Goal: Task Accomplishment & Management: Complete application form

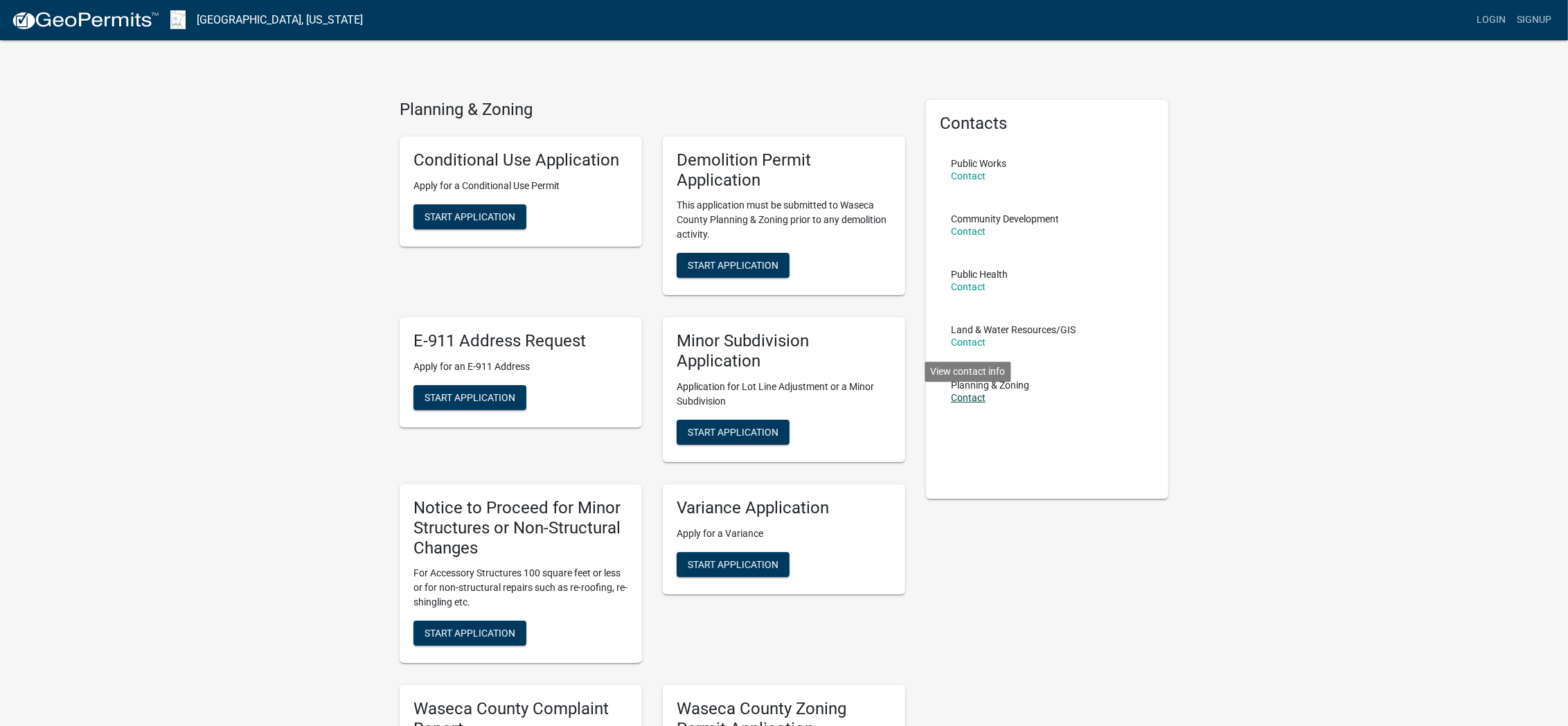
click at [967, 396] on link "Contact" at bounding box center [968, 398] width 35 height 11
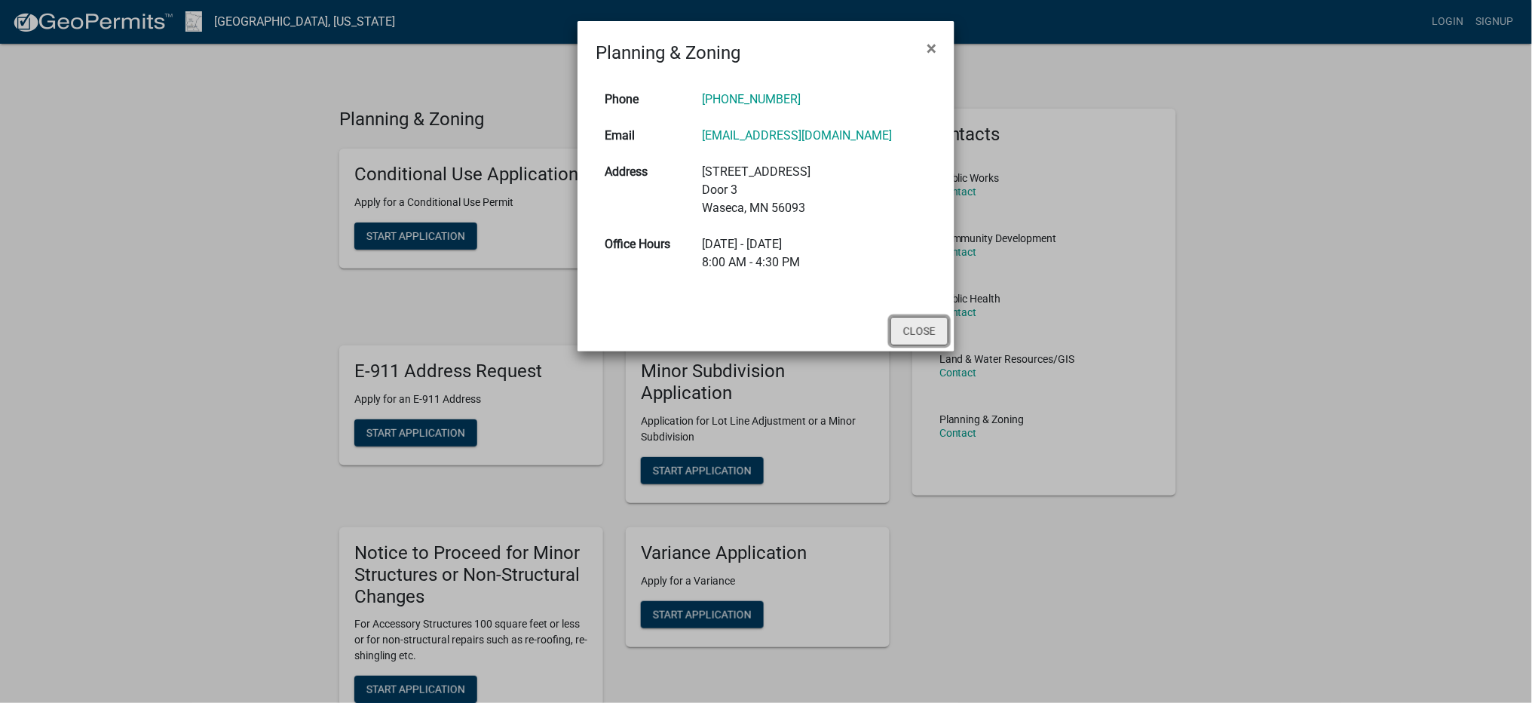
click at [919, 329] on button "Close" at bounding box center [919, 331] width 58 height 29
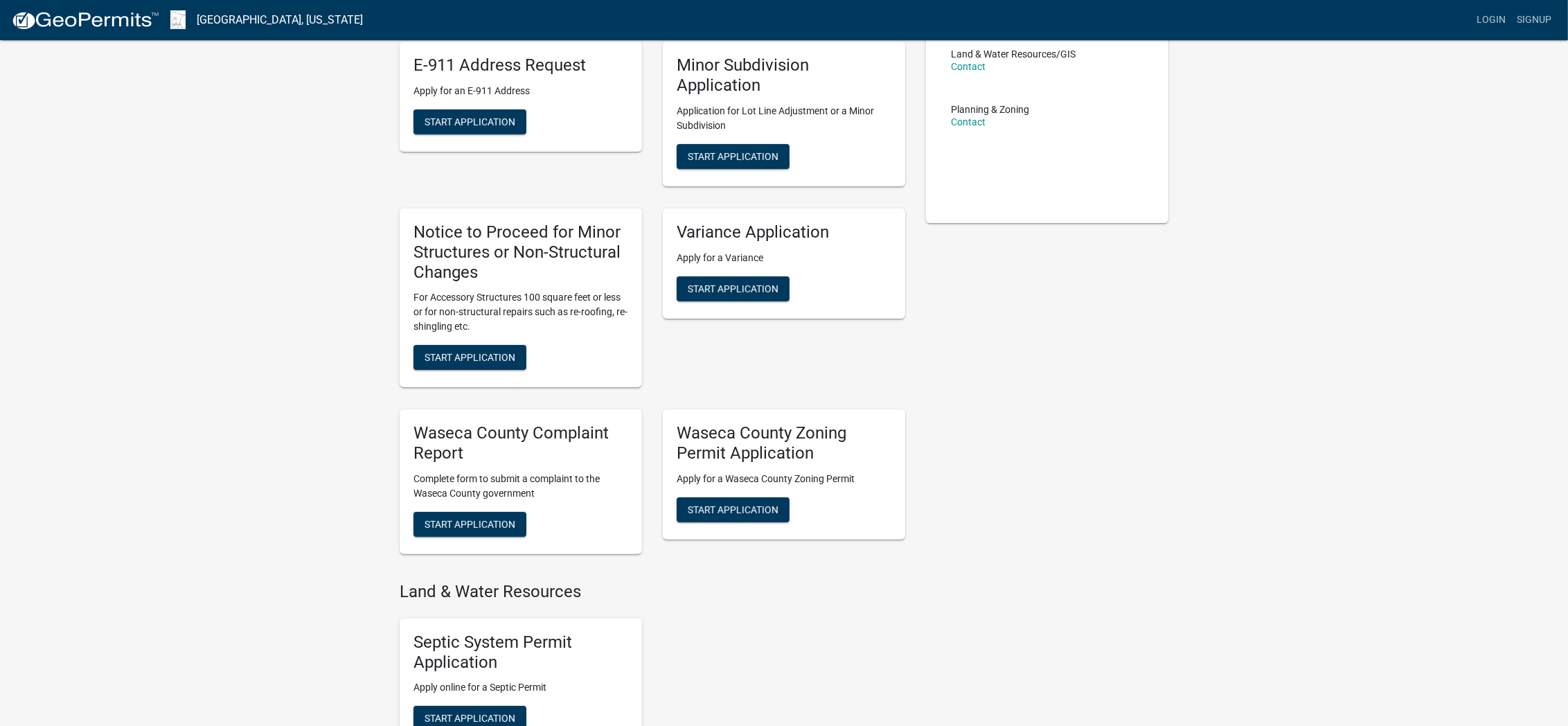
scroll to position [312, 0]
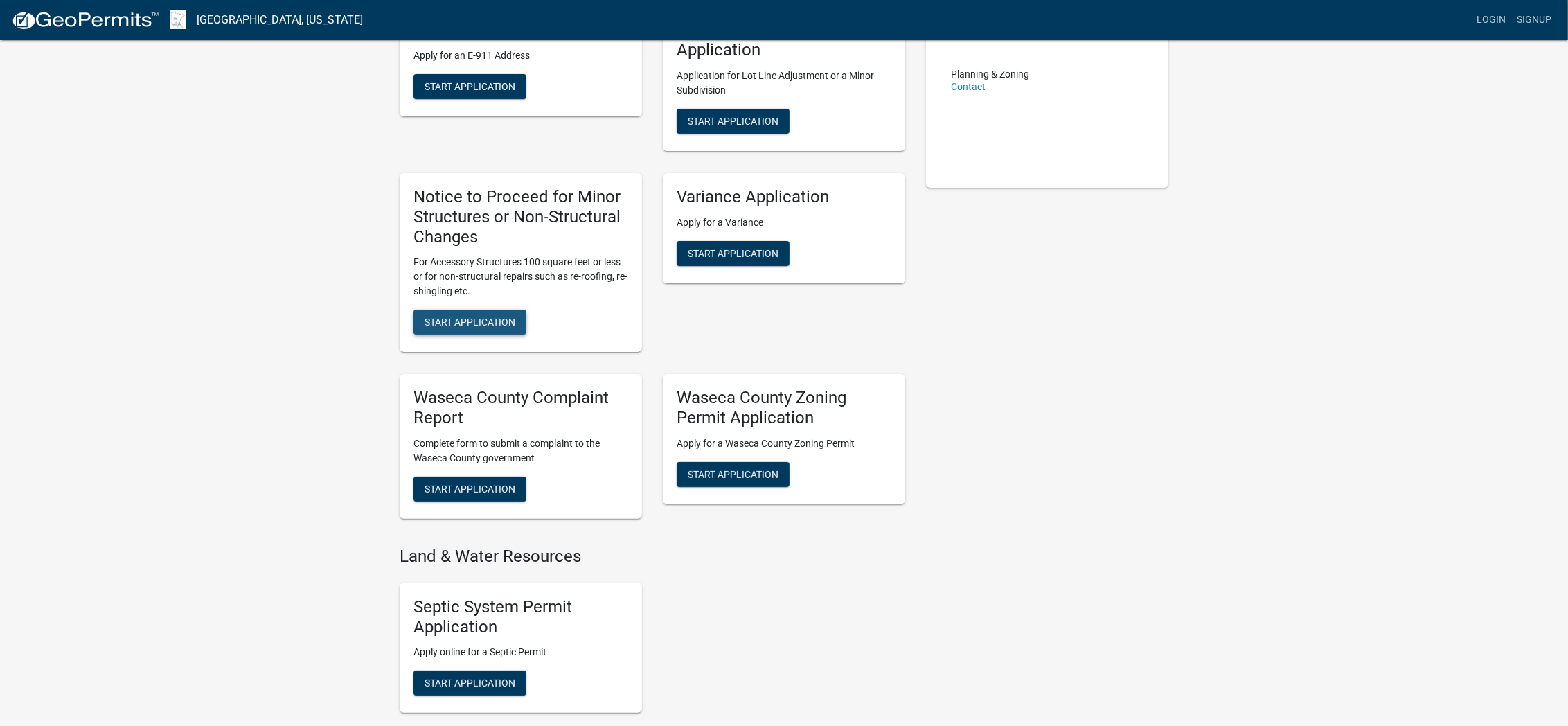
click at [478, 314] on button "Start Application" at bounding box center [469, 322] width 113 height 25
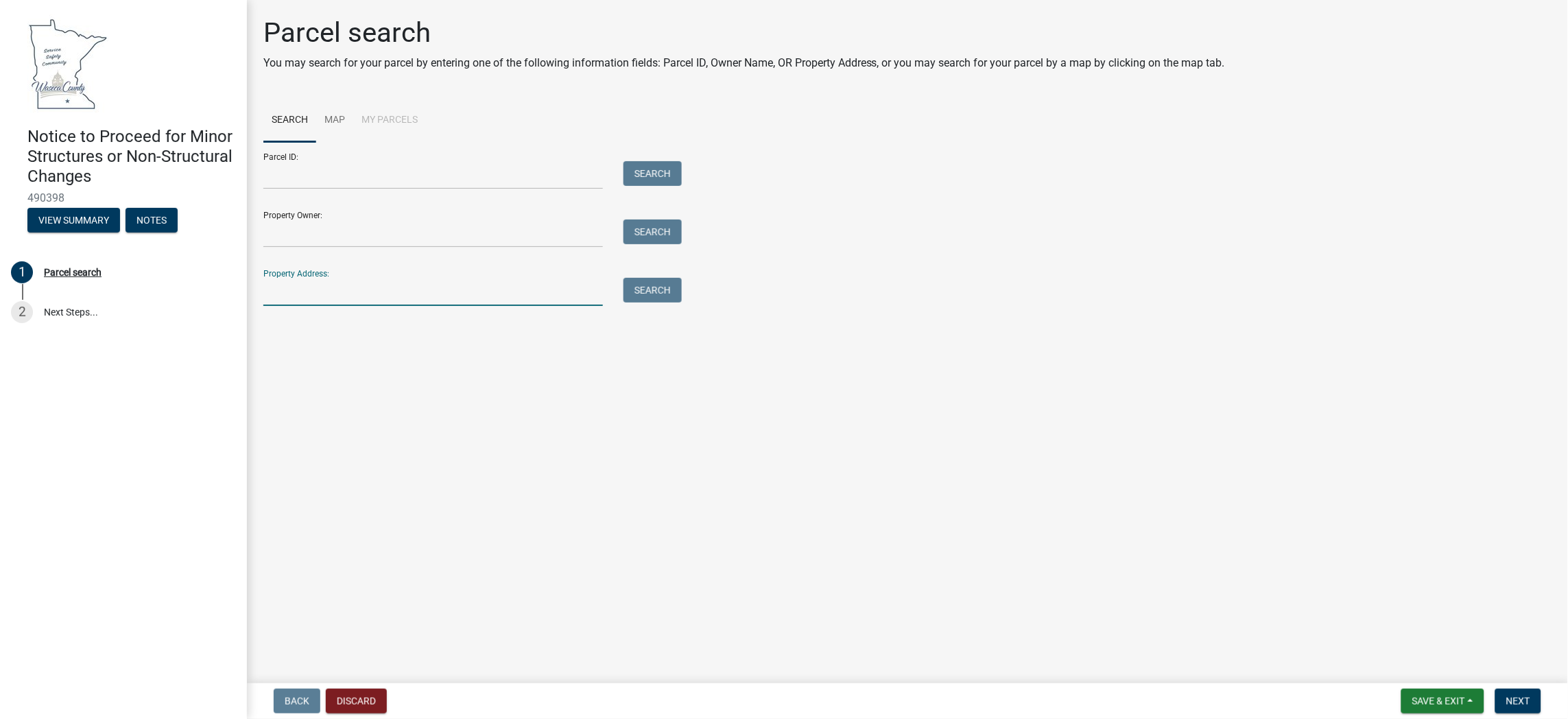
click at [341, 284] on input "Property Address:" at bounding box center [433, 291] width 339 height 28
type input "17872"
click at [650, 281] on button "Search" at bounding box center [652, 289] width 58 height 25
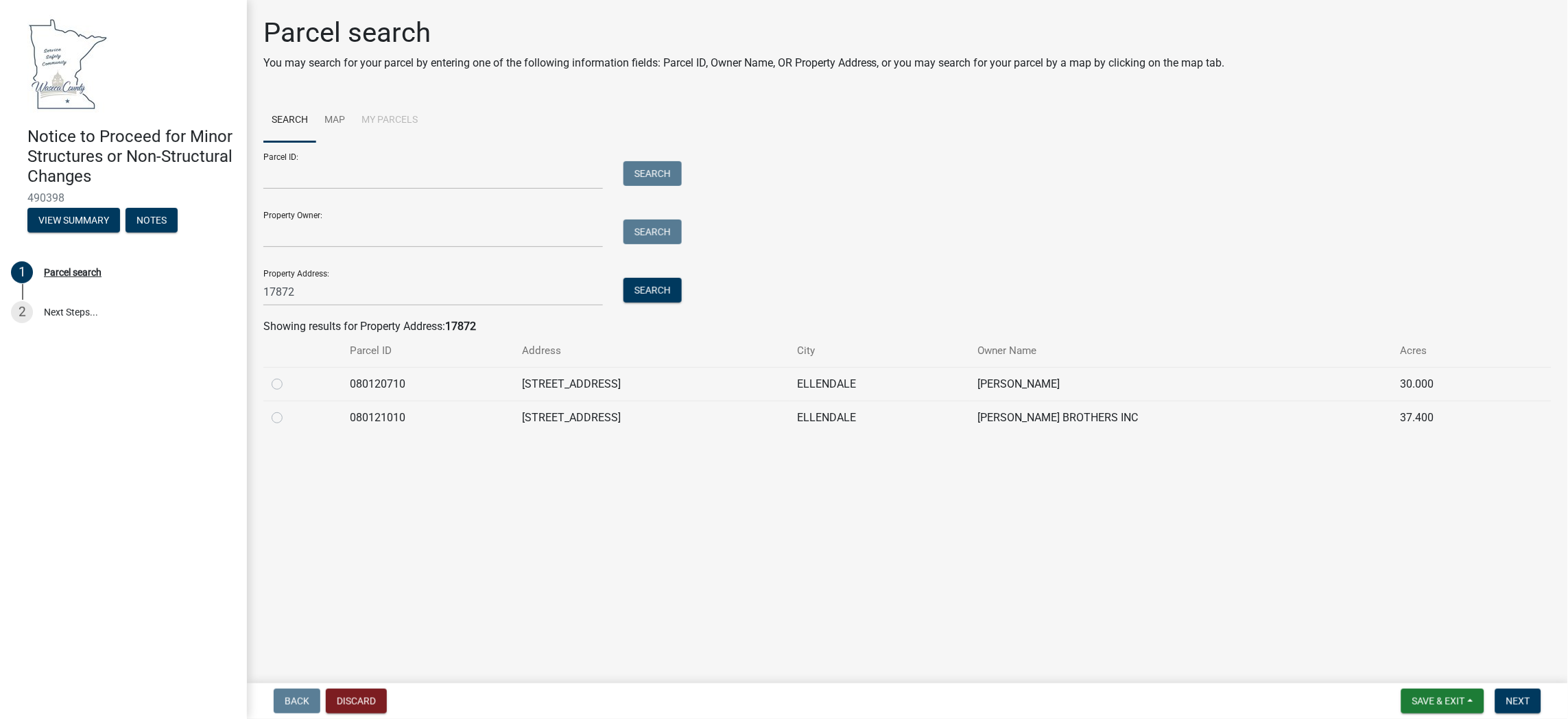
click at [288, 376] on label at bounding box center [288, 376] width 0 height 0
click at [288, 385] on input "radio" at bounding box center [293, 380] width 9 height 9
radio input "true"
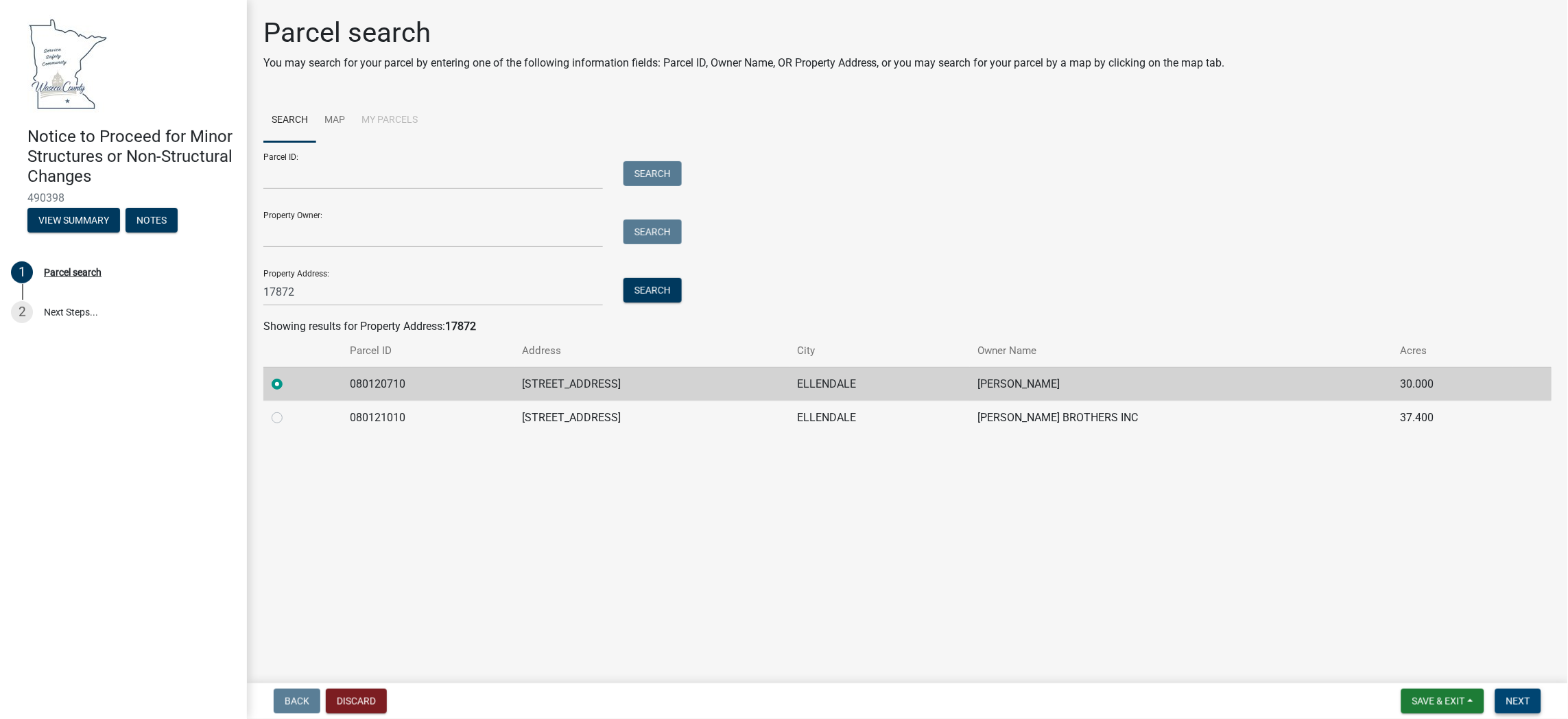
click at [1522, 697] on span "Next" at bounding box center [1518, 702] width 24 height 11
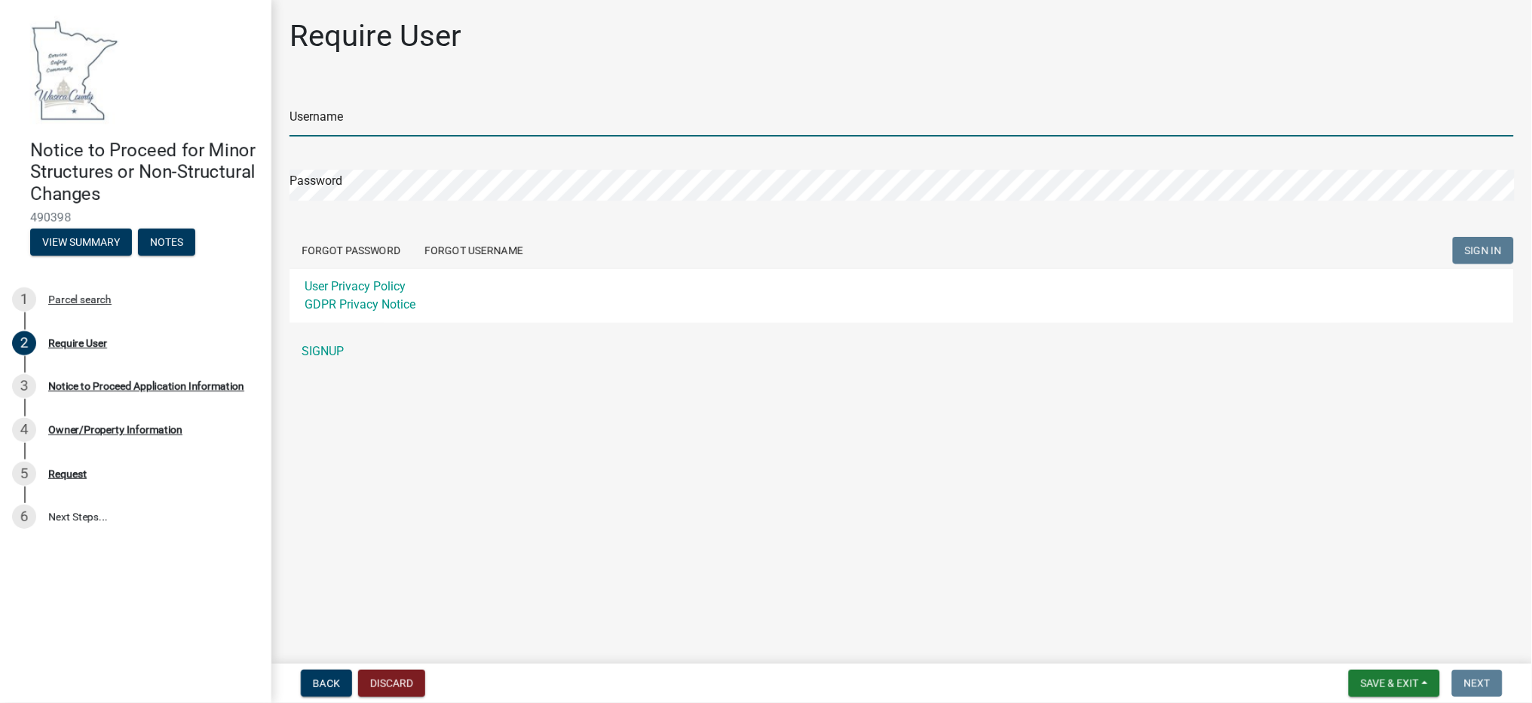
type input "piephoroofing"
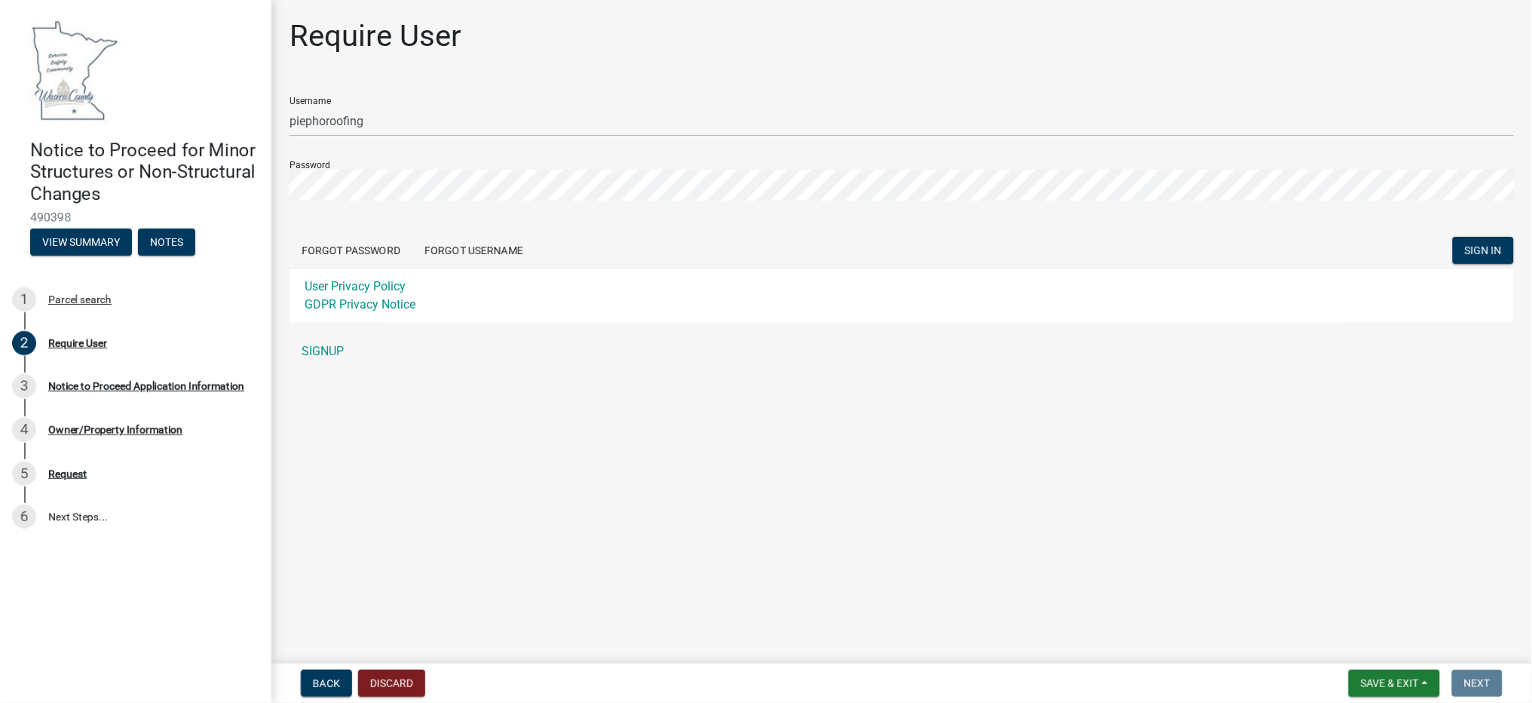
drag, startPoint x: 1610, startPoint y: 4, endPoint x: 685, endPoint y: 237, distance: 954.1
click at [685, 237] on form "Username piephoroofing Password Forgot Password Forgot Username SIGN IN User Pr…" at bounding box center [902, 203] width 1225 height 238
click at [1485, 249] on span "SIGN IN" at bounding box center [1483, 250] width 37 height 12
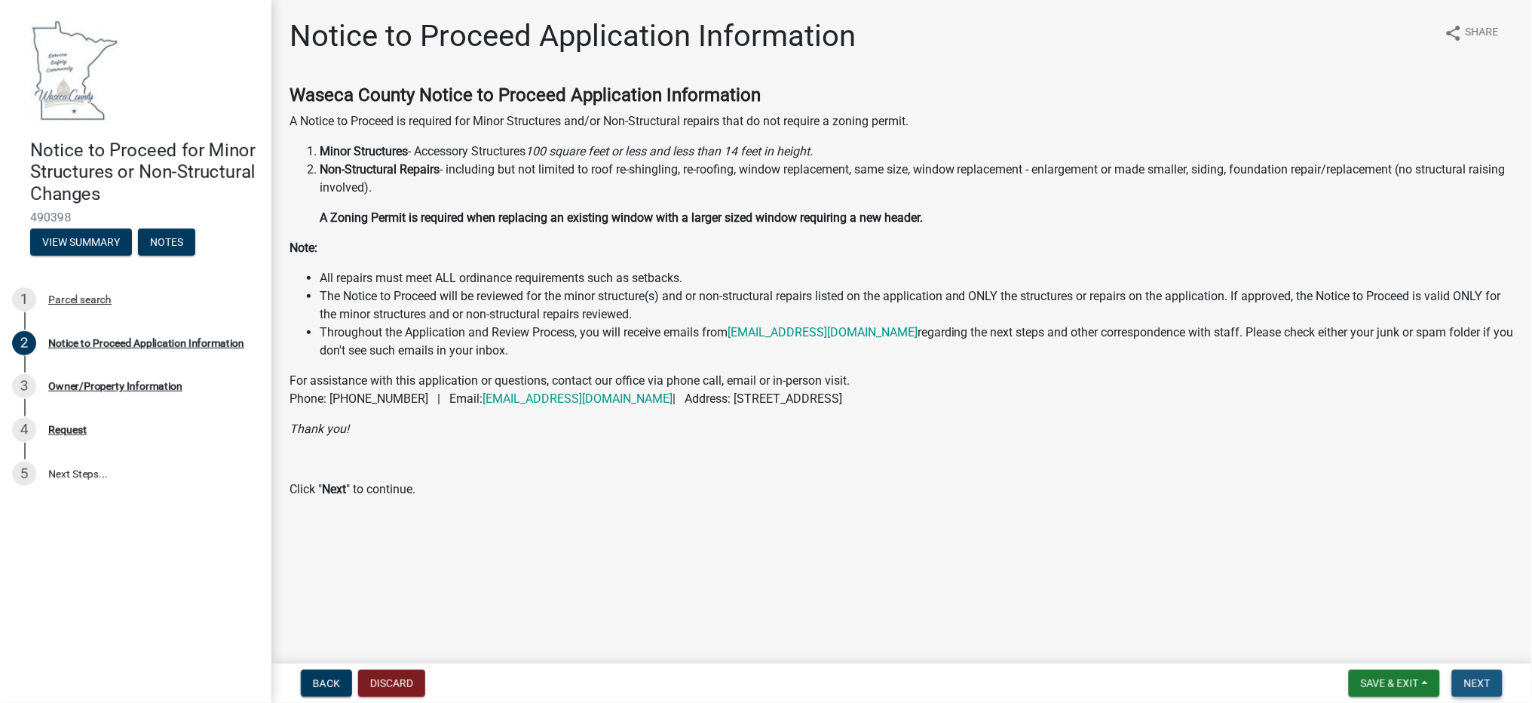
click at [1481, 677] on span "Next" at bounding box center [1477, 683] width 26 height 12
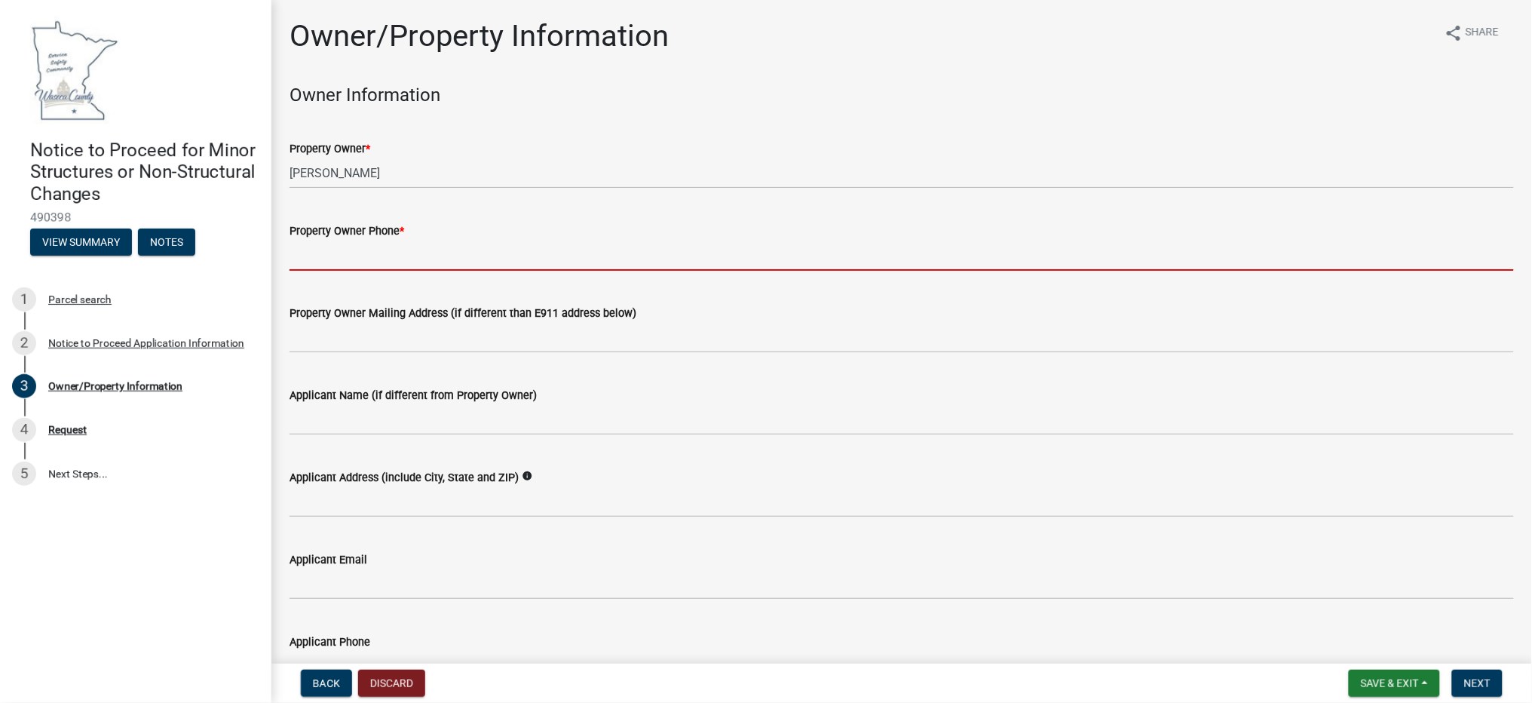
click at [364, 245] on input "Property Owner Phone *" at bounding box center [902, 255] width 1225 height 31
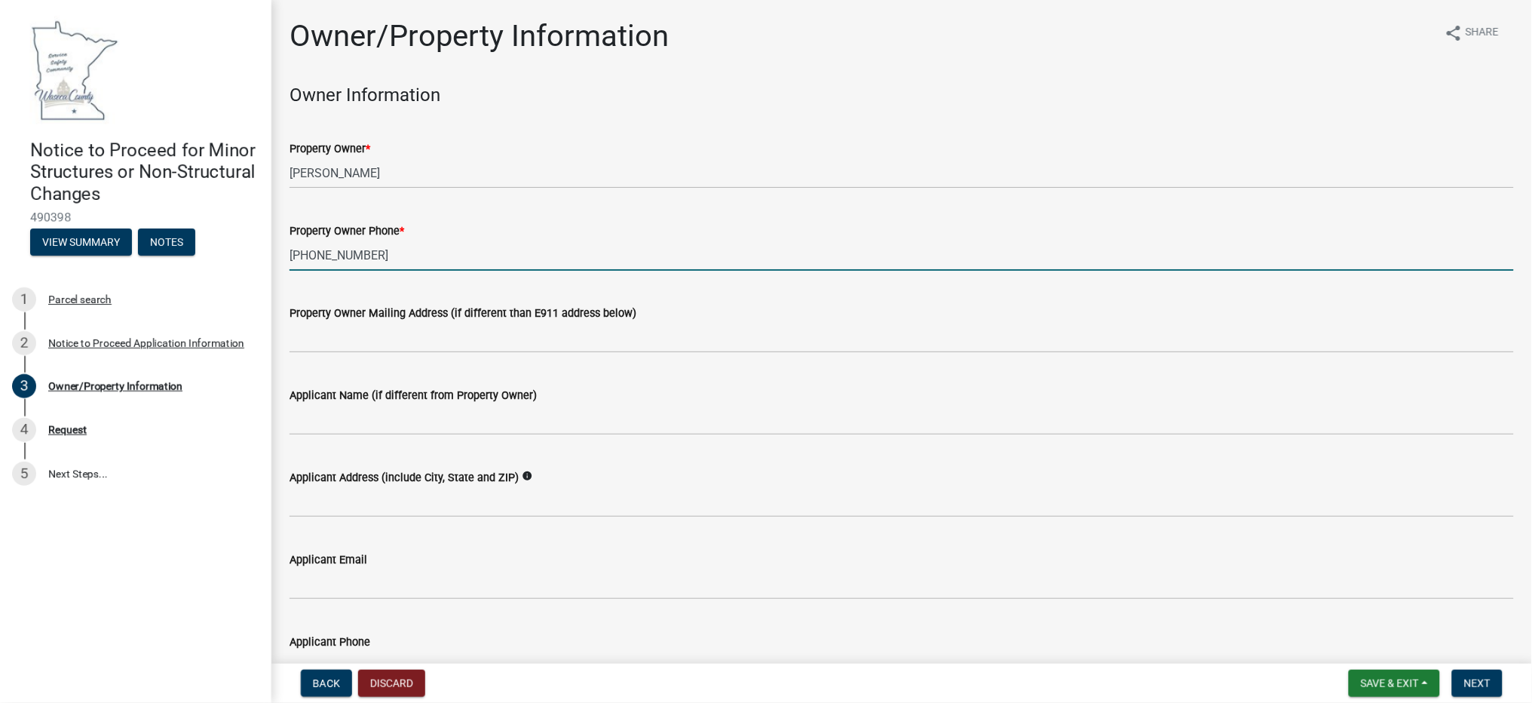
type input "[PHONE_NUMBER]"
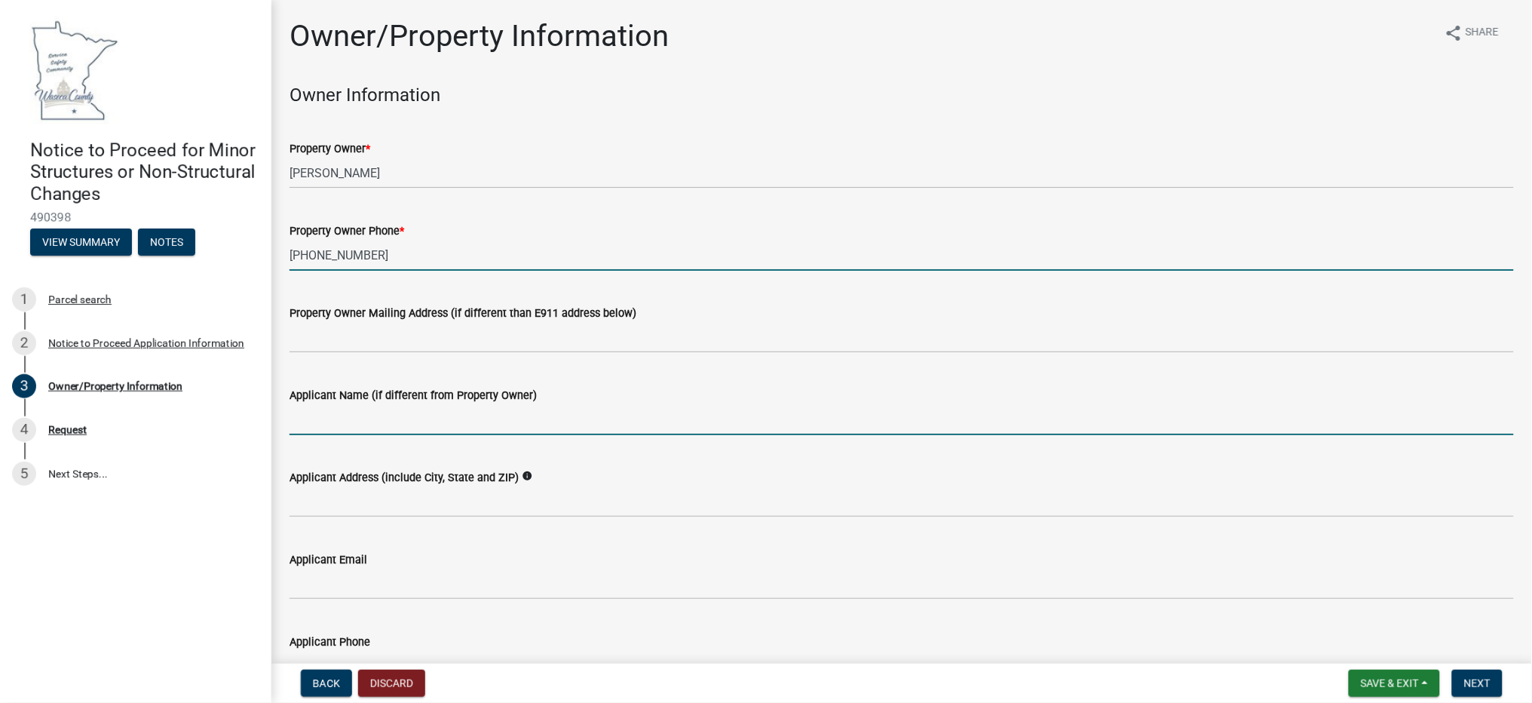
click at [340, 424] on input "Applicant Name (if different from Property Owner)" at bounding box center [902, 419] width 1225 height 31
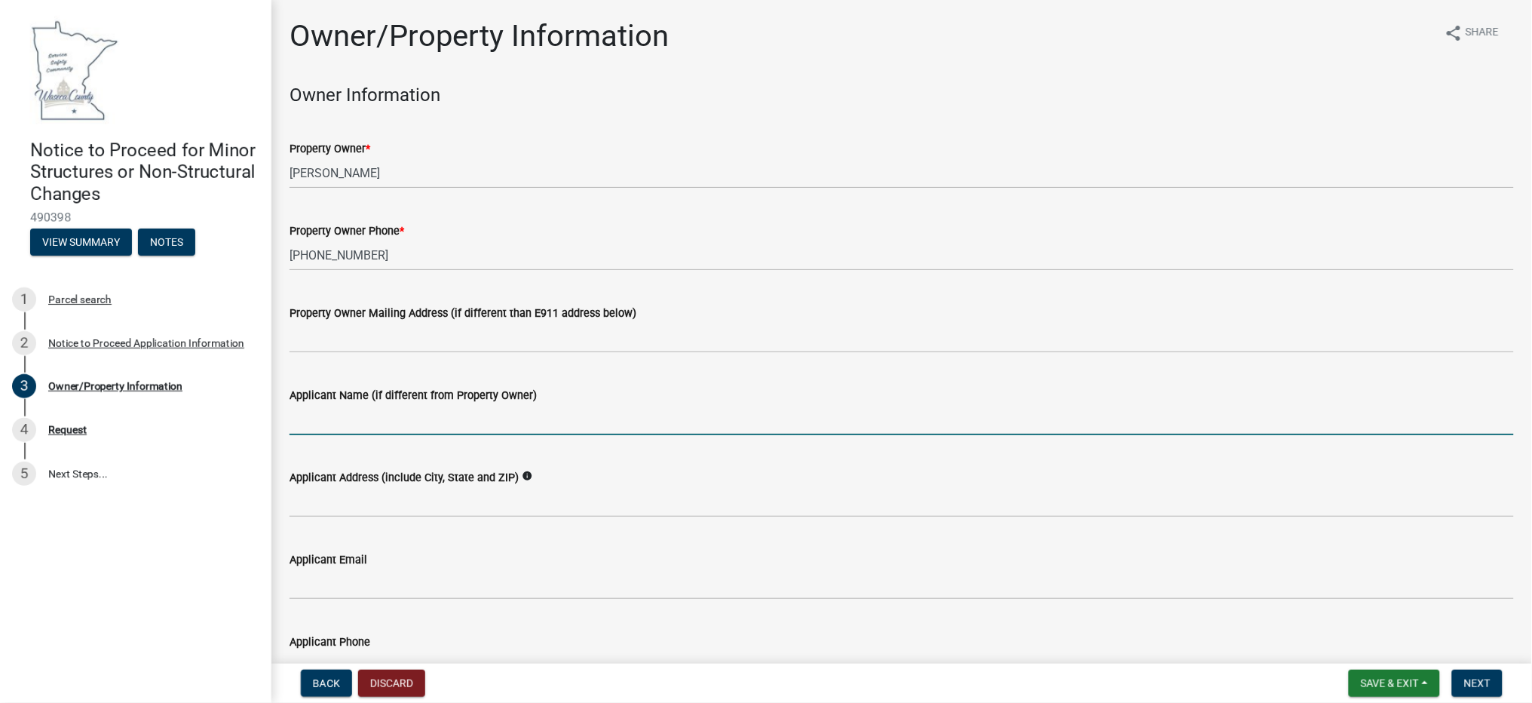
type input "j"
type input "[PERSON_NAME]"
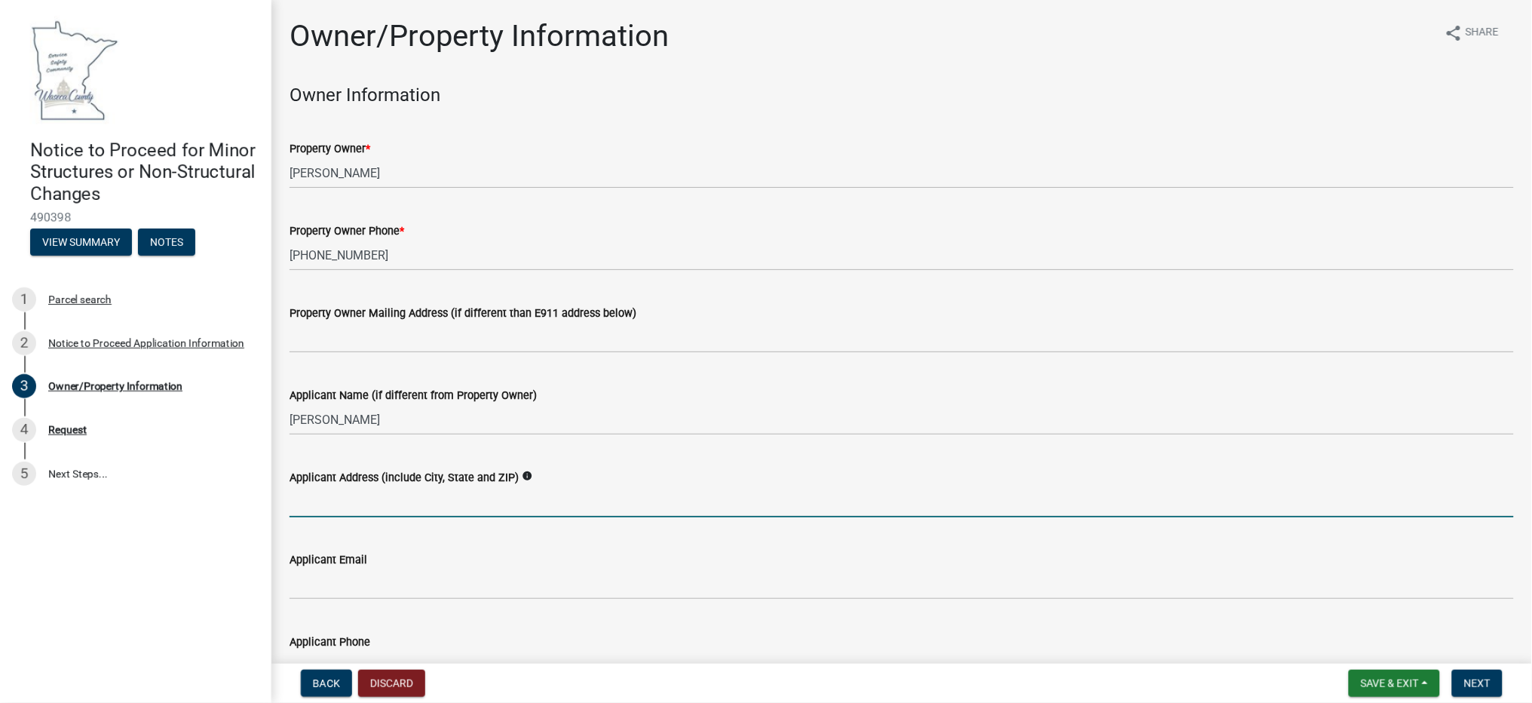
click at [351, 492] on input "Applicant Address (include City, State and ZIP)" at bounding box center [902, 501] width 1225 height 31
type input "Owatonna"
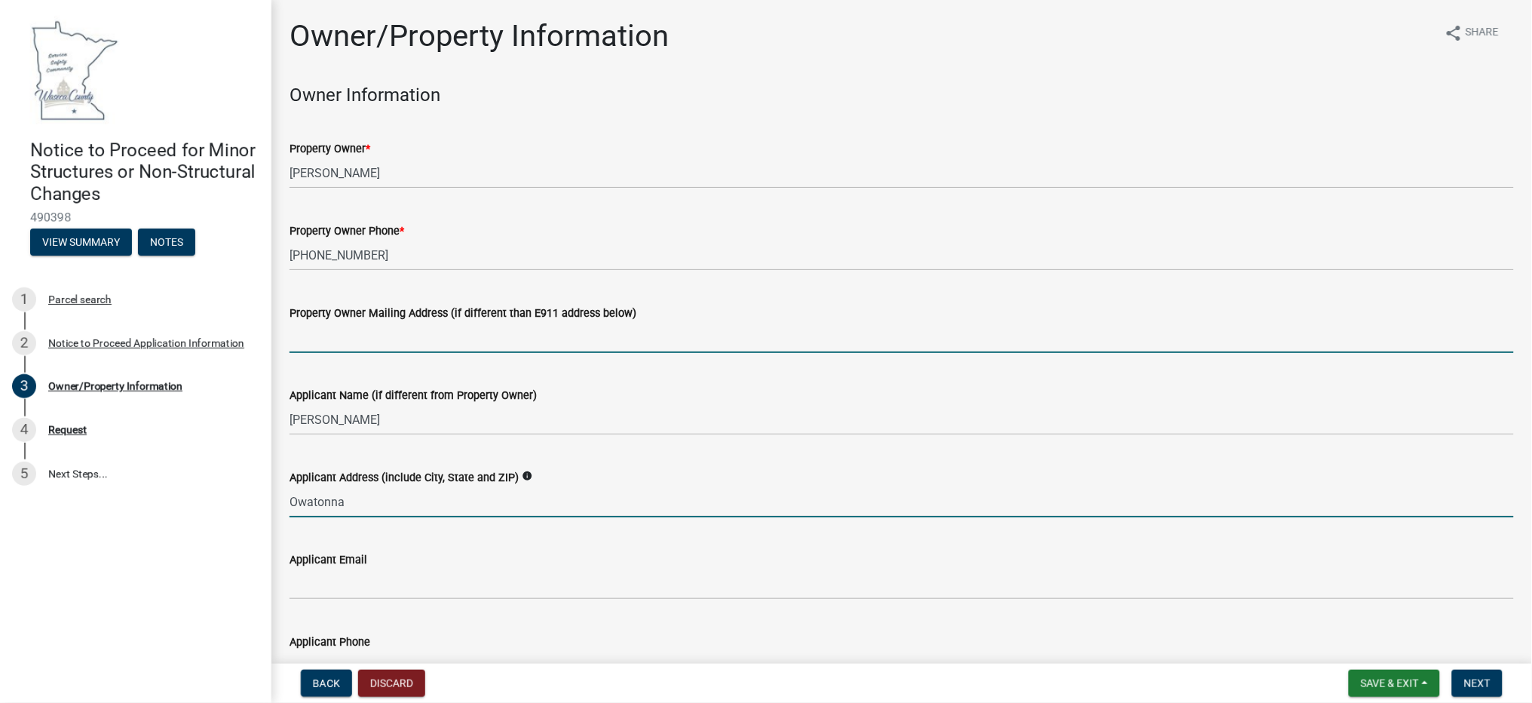
type input "[EMAIL_ADDRESS][DOMAIN_NAME]"
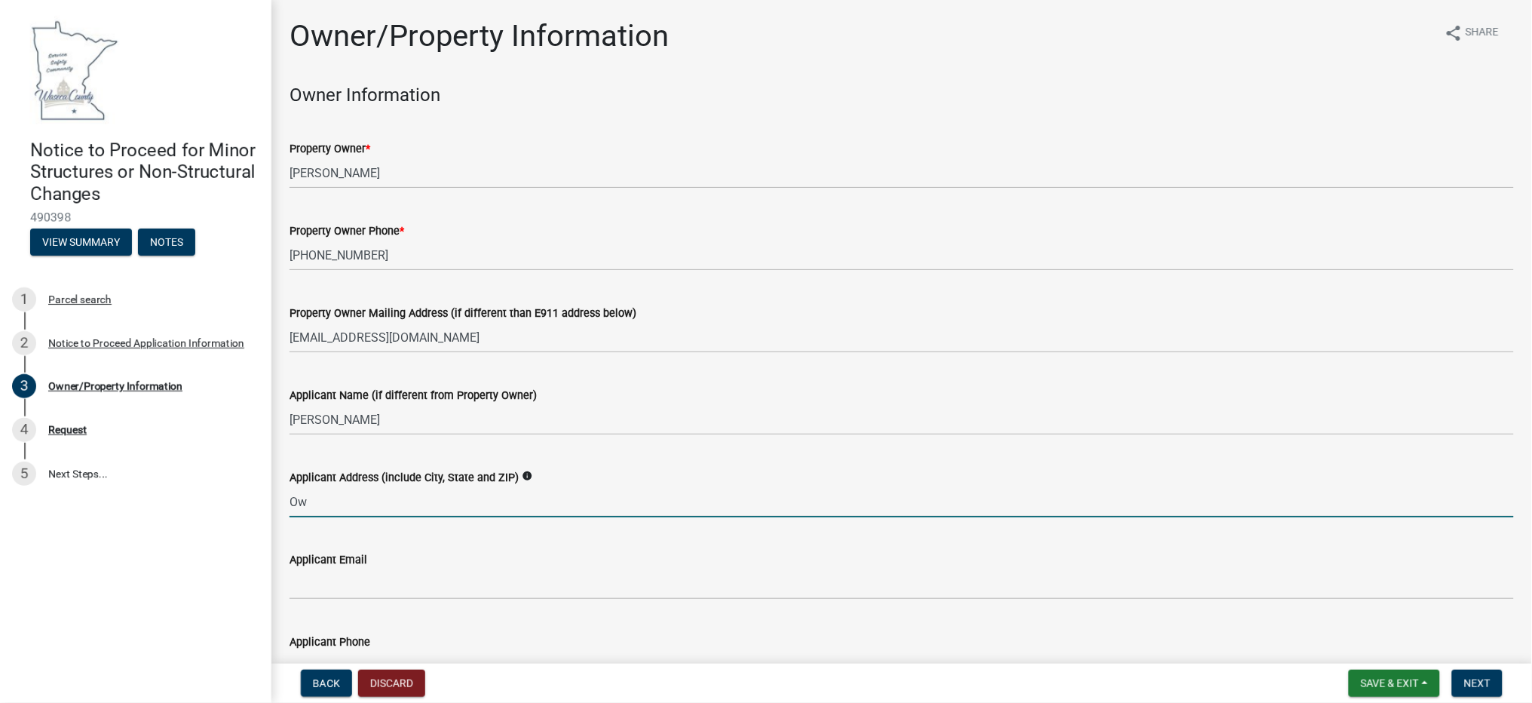
type input "O"
type input "[STREET_ADDRESS]"
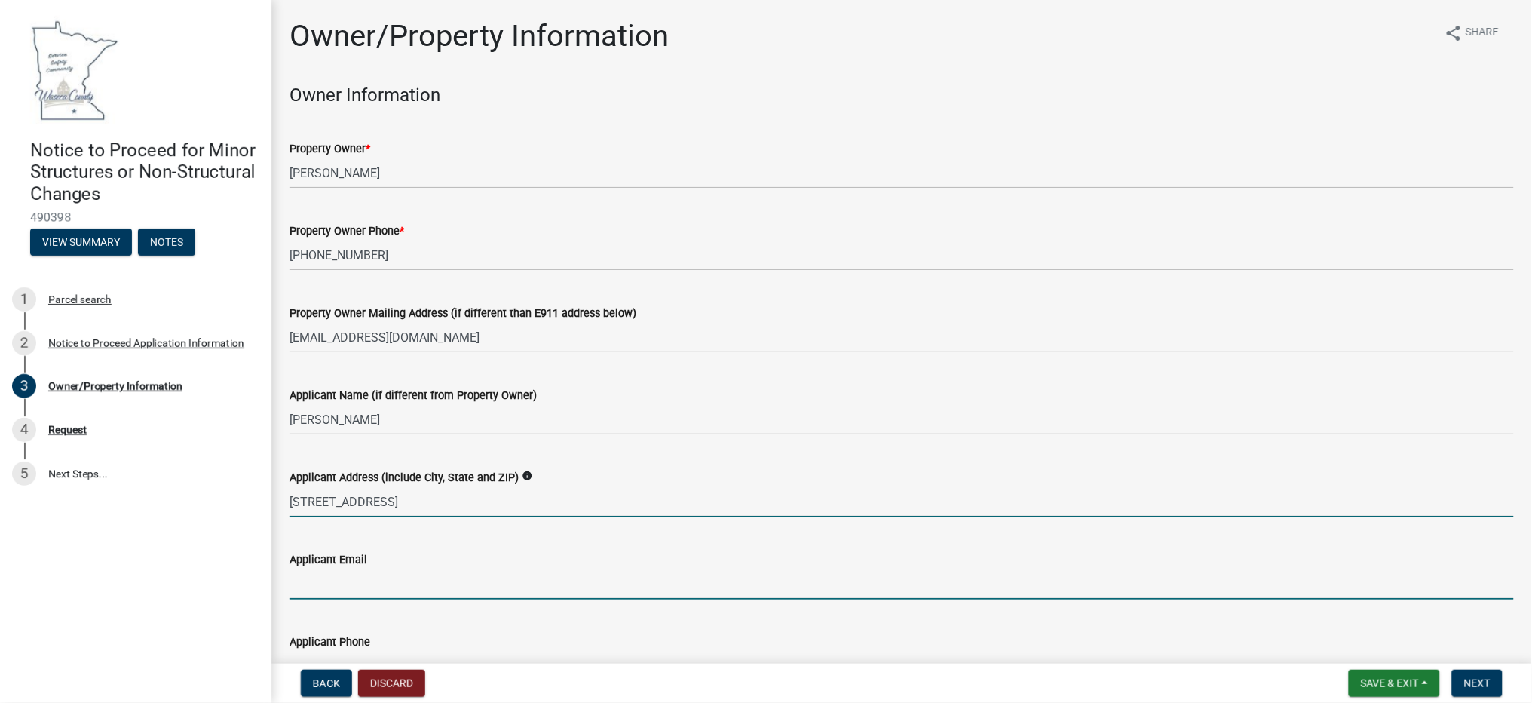
click at [372, 582] on input "Applicant Email" at bounding box center [902, 584] width 1225 height 31
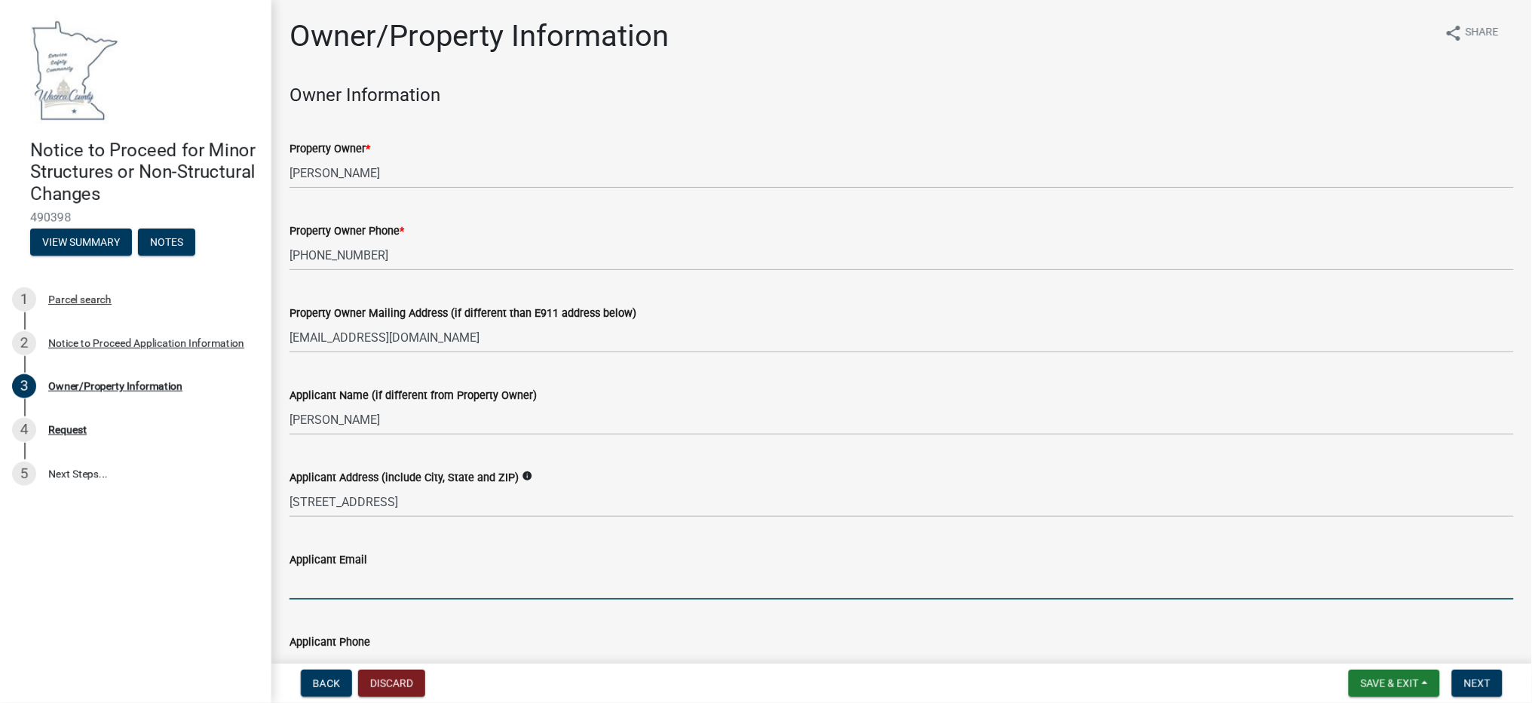
type input "[EMAIL_ADDRESS][DOMAIN_NAME]"
type input "5074511686"
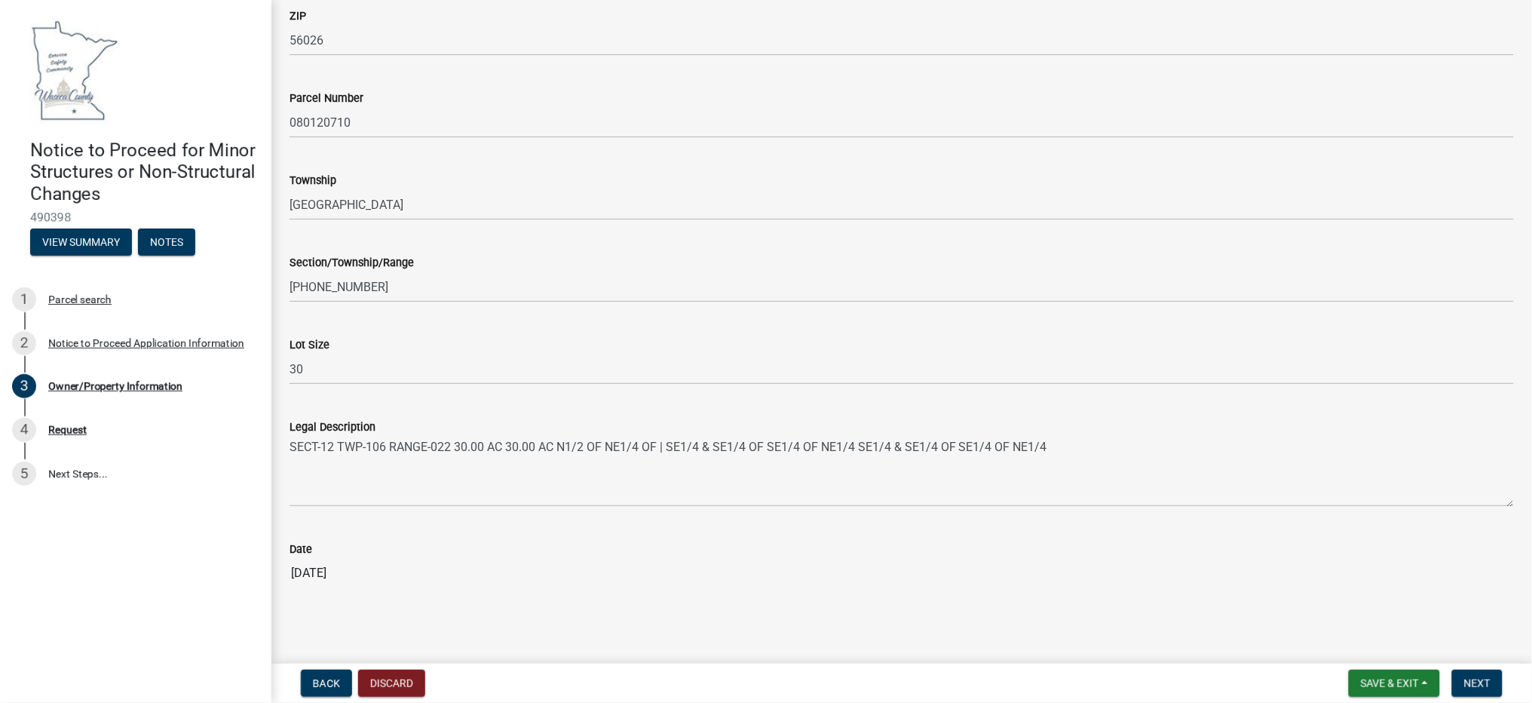
scroll to position [990, 0]
click at [1477, 681] on span "Next" at bounding box center [1477, 683] width 26 height 12
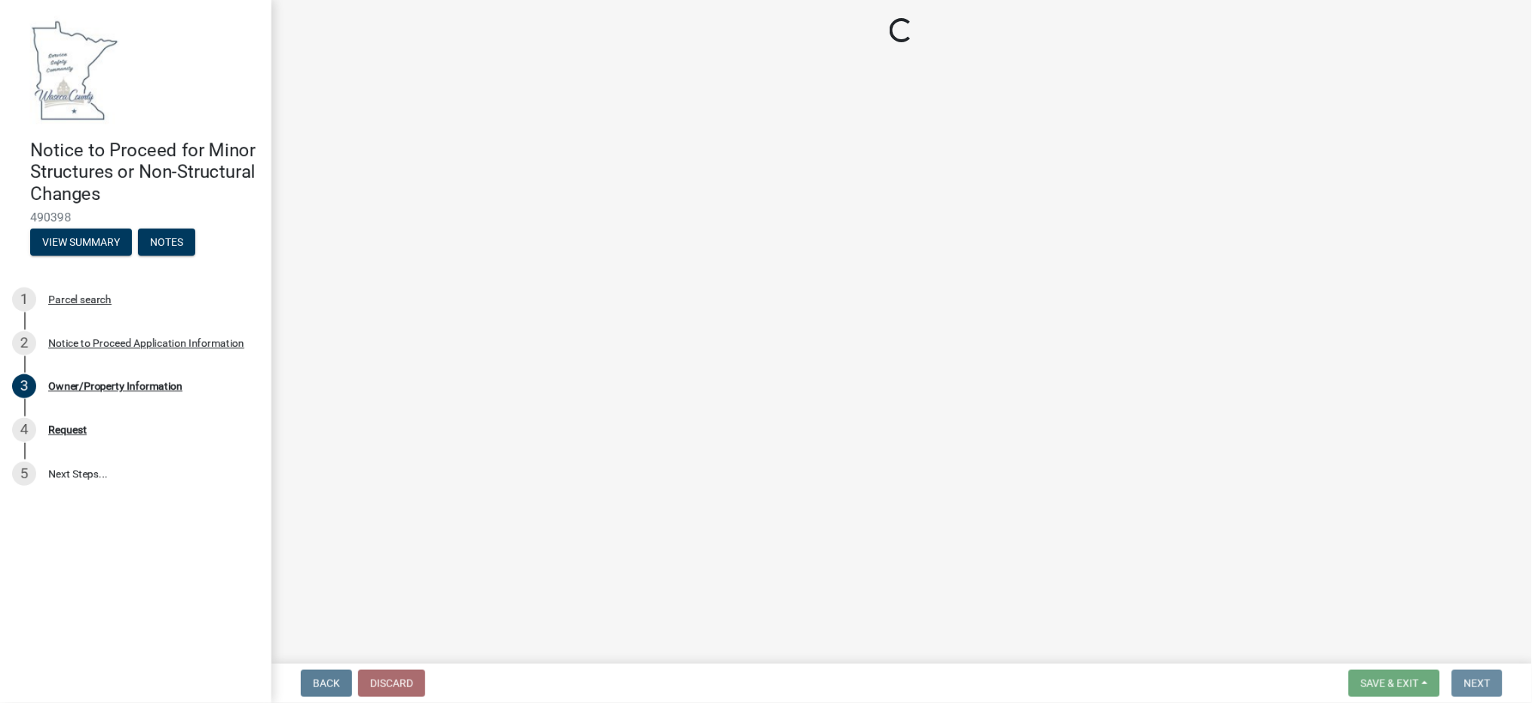
scroll to position [0, 0]
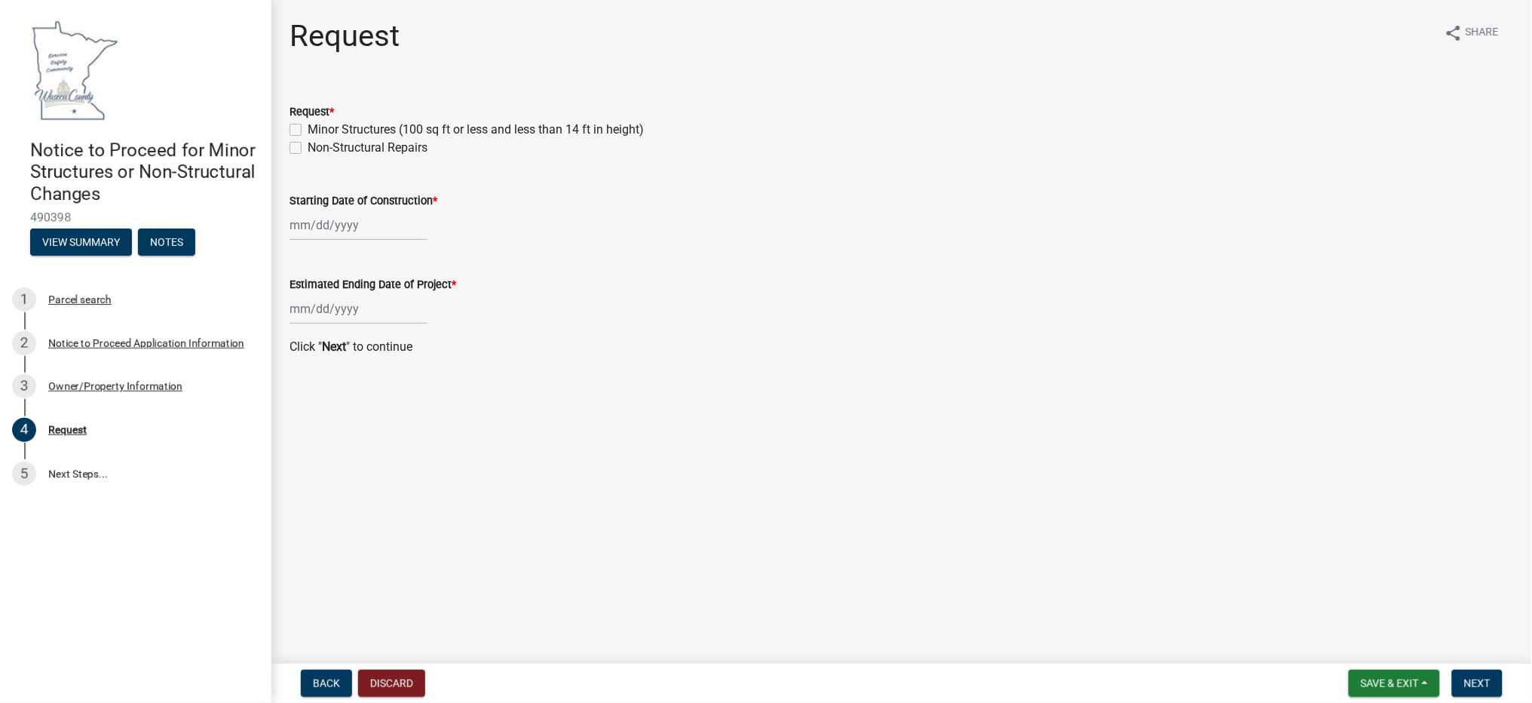
click at [308, 149] on label "Non-Structural Repairs" at bounding box center [368, 148] width 120 height 18
click at [308, 149] on input "Non-Structural Repairs" at bounding box center [313, 144] width 10 height 10
checkbox input "true"
checkbox input "false"
checkbox input "true"
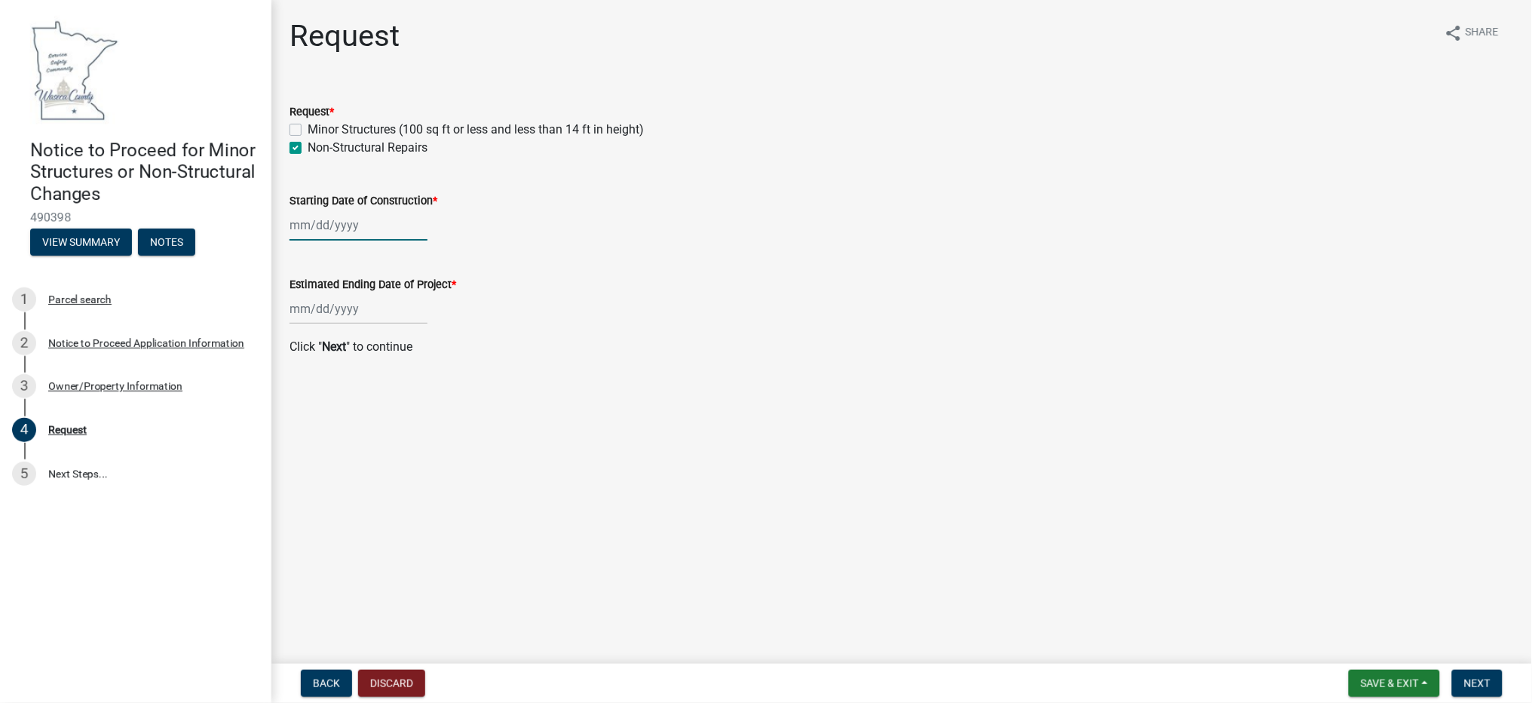
click at [336, 224] on div at bounding box center [359, 225] width 138 height 31
select select "10"
select select "2025"
click at [327, 356] on div "14" at bounding box center [329, 354] width 24 height 24
type input "[DATE]"
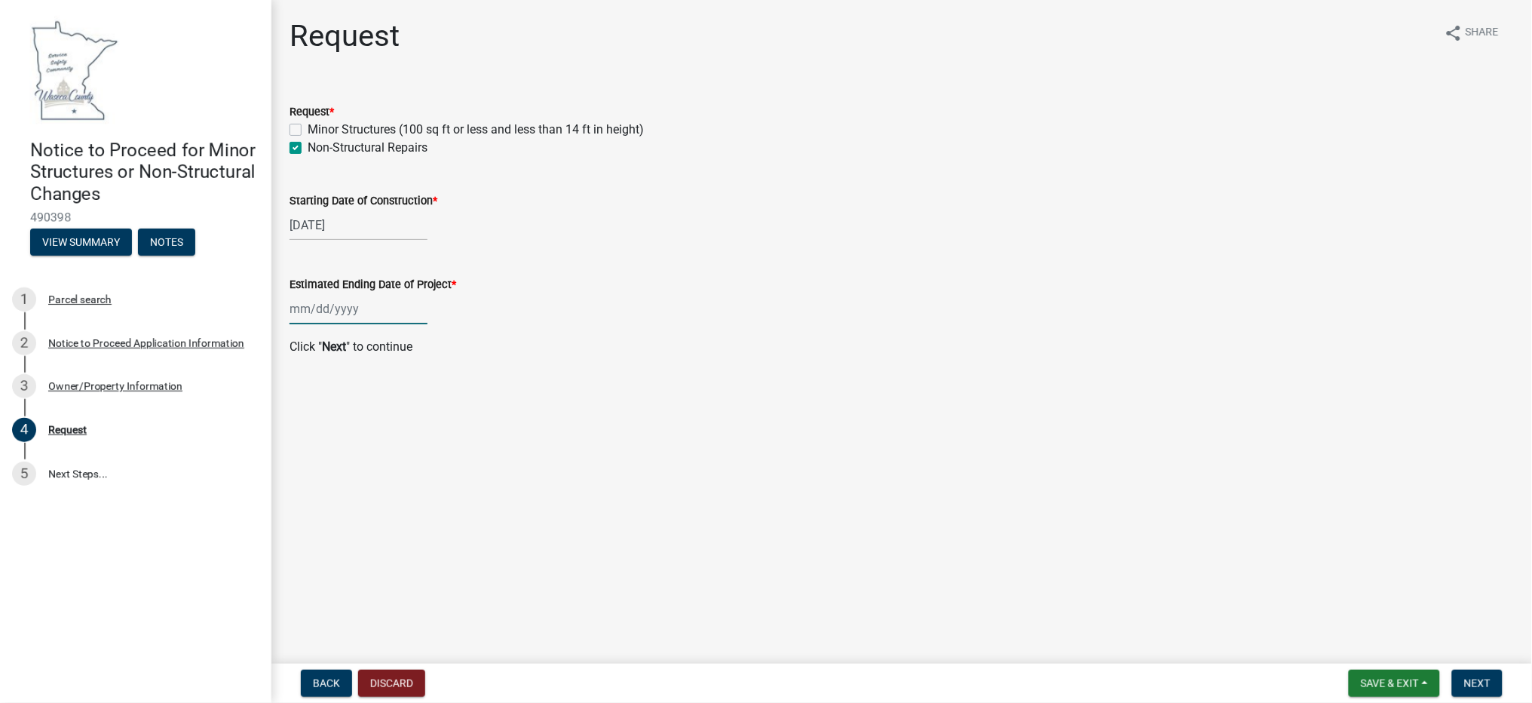
click at [335, 302] on div at bounding box center [359, 308] width 138 height 31
select select "10"
select select "2025"
click at [333, 428] on div "14" at bounding box center [329, 437] width 24 height 24
type input "[DATE]"
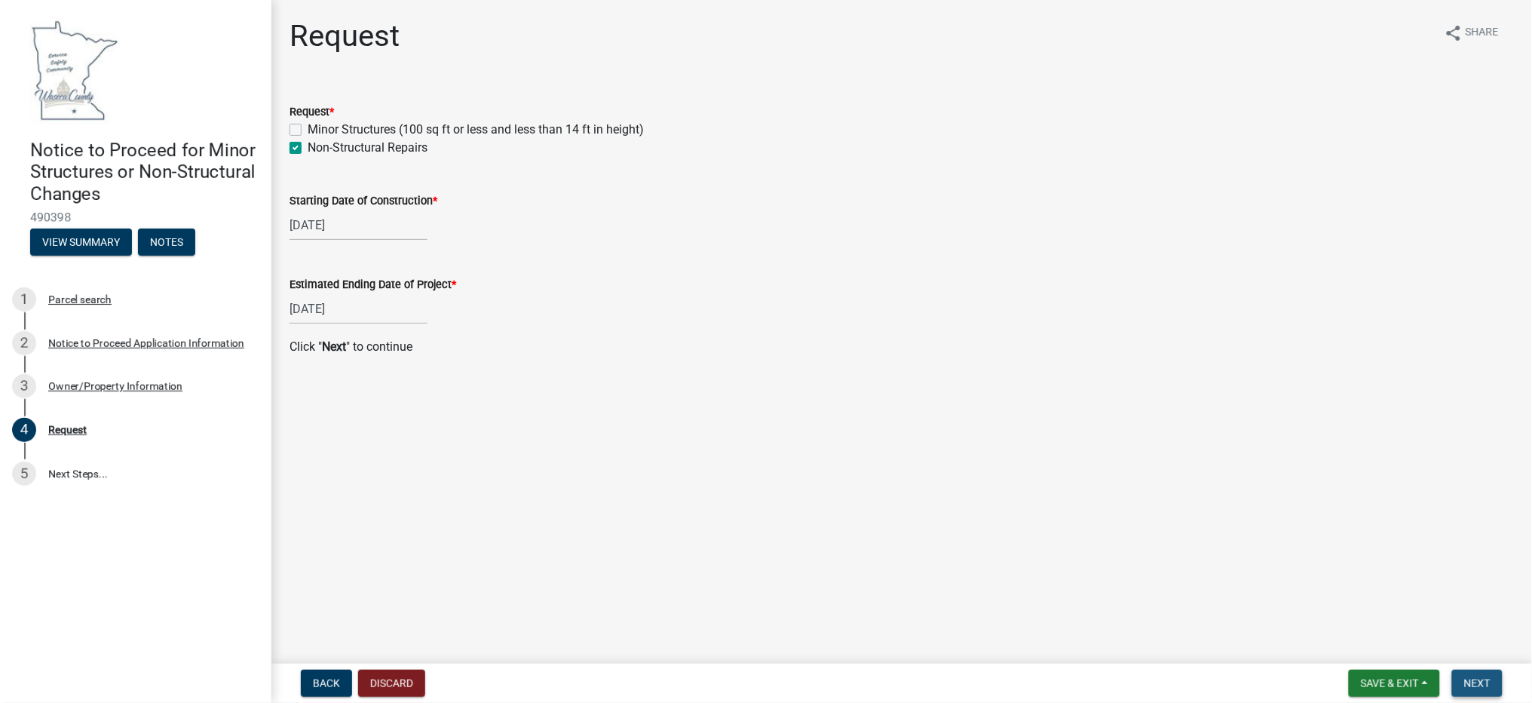
click at [1481, 681] on span "Next" at bounding box center [1477, 683] width 26 height 12
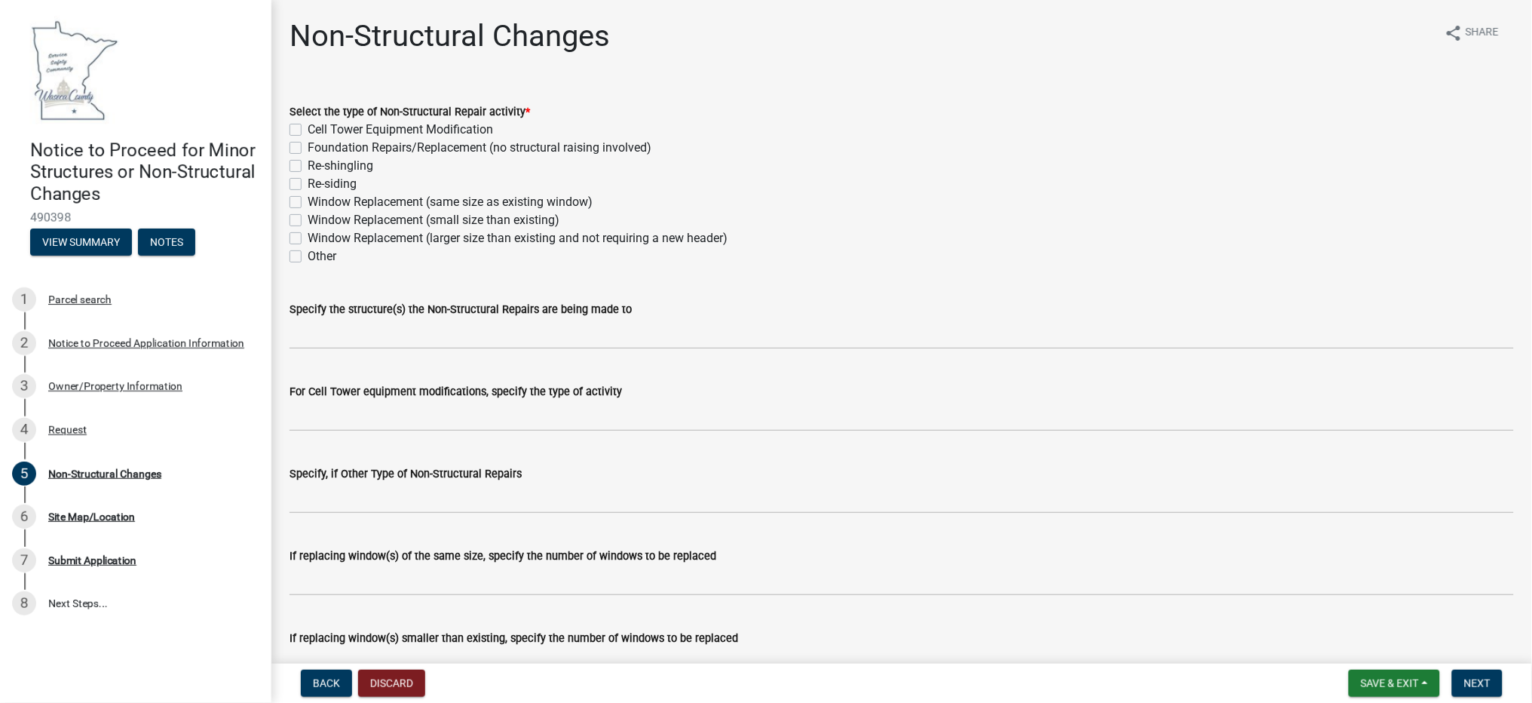
click at [308, 161] on label "Re-shingling" at bounding box center [341, 166] width 66 height 18
click at [308, 161] on input "Re-shingling" at bounding box center [313, 162] width 10 height 10
checkbox input "true"
checkbox input "false"
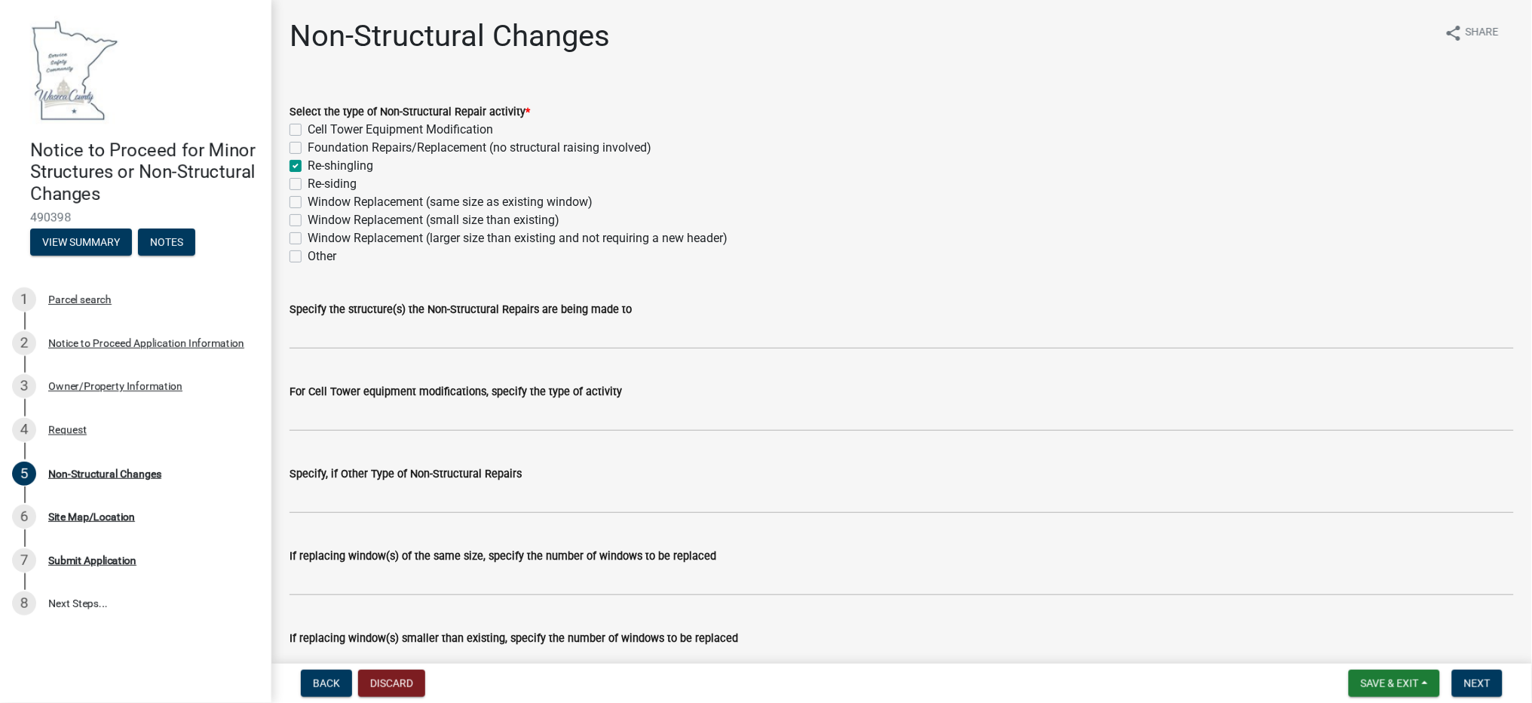
checkbox input "true"
checkbox input "false"
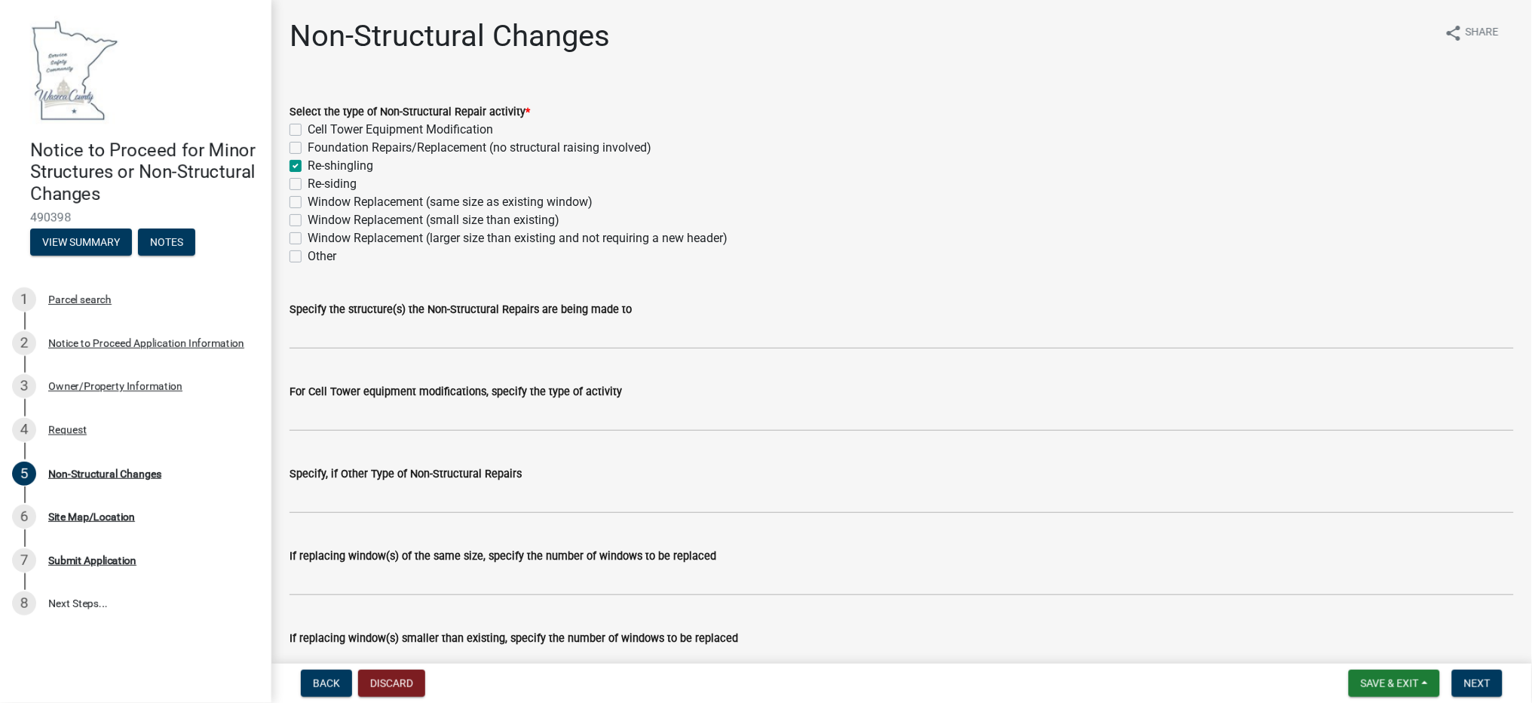
checkbox input "false"
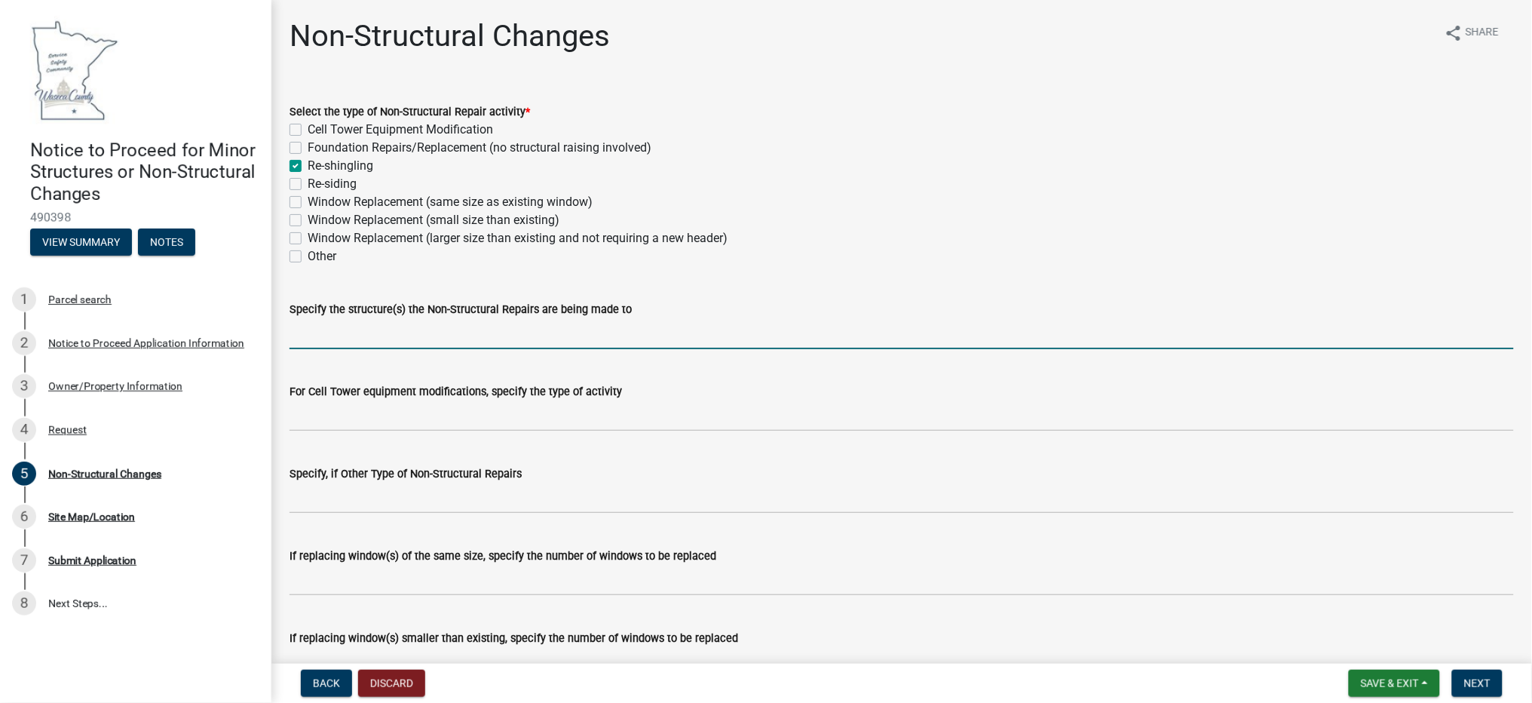
click at [457, 329] on input "Specify the structure(s) the Non-Structural Repairs are being made to" at bounding box center [902, 333] width 1225 height 31
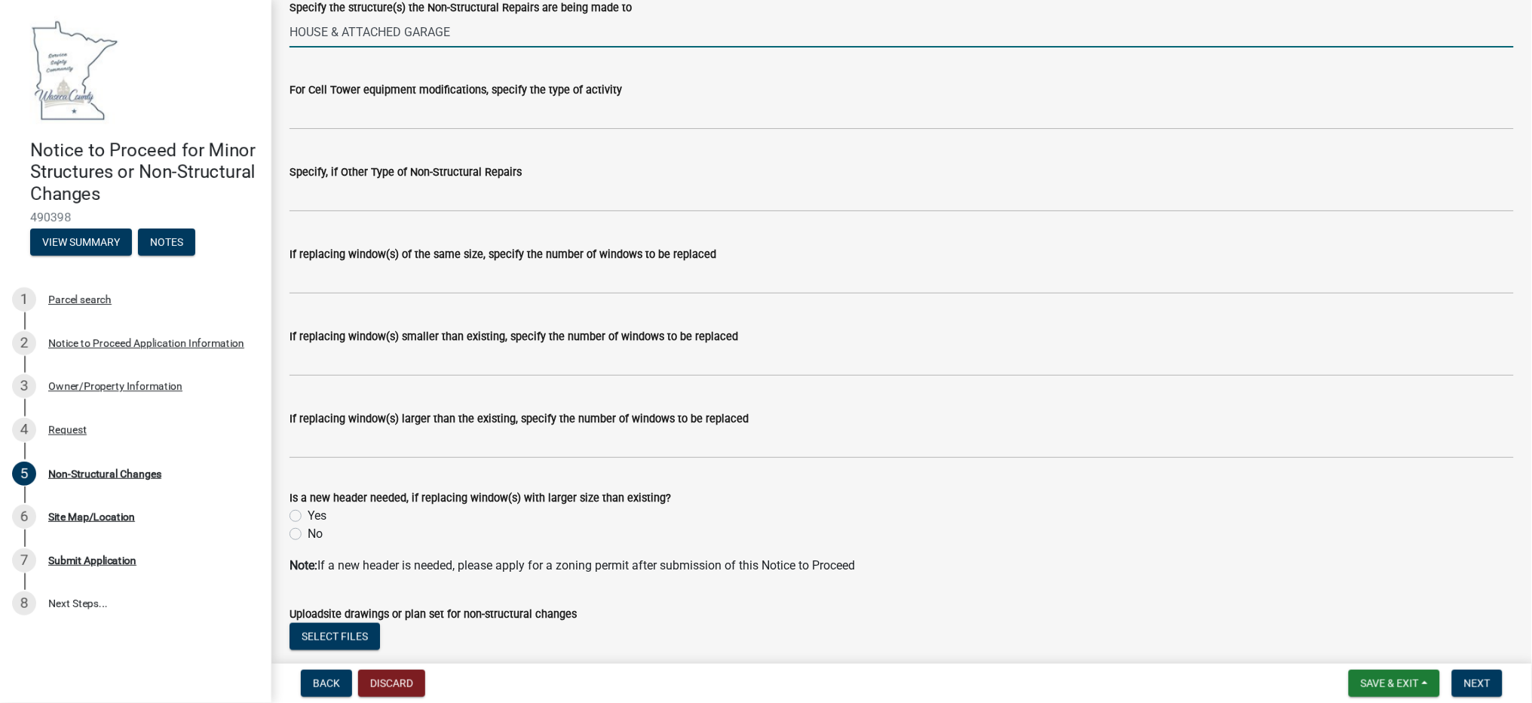
scroll to position [400, 0]
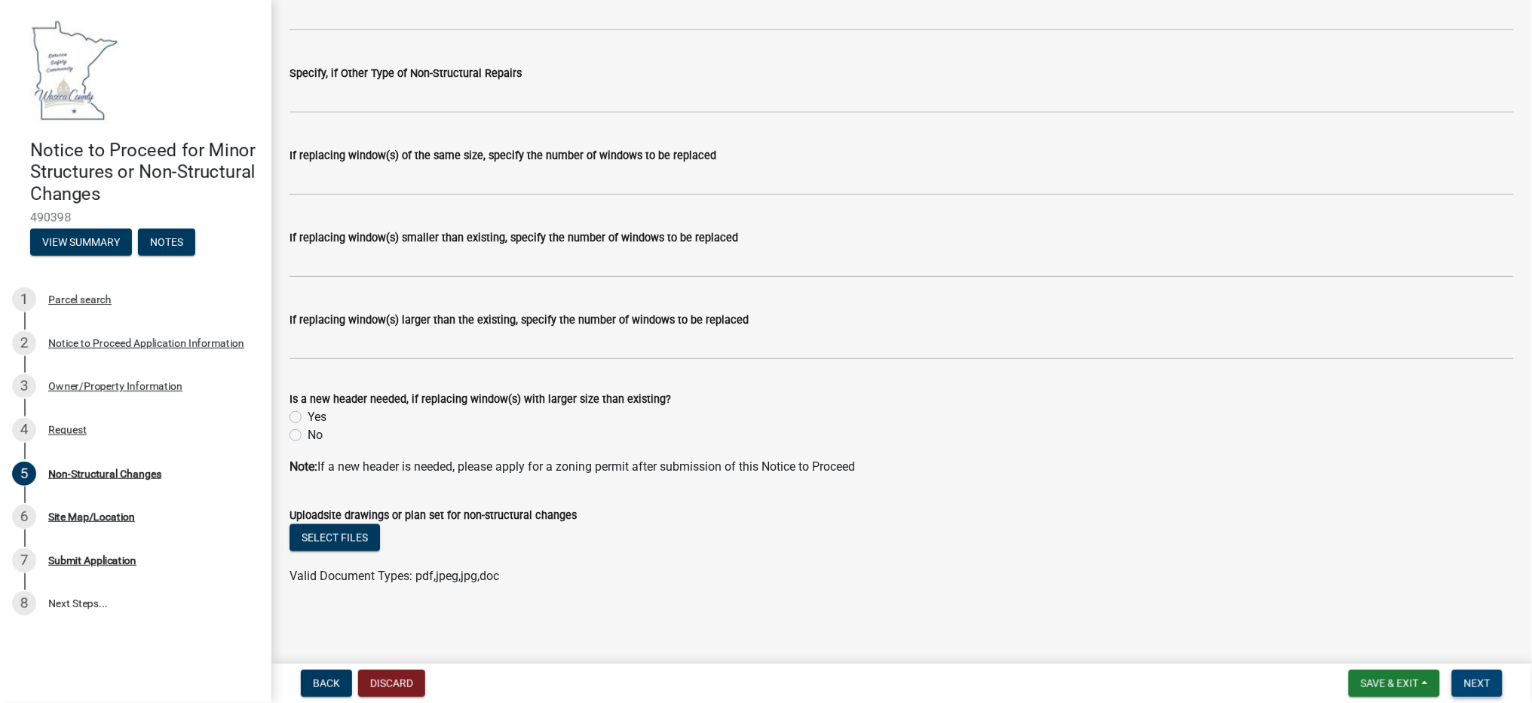
type input "HOUSE & ATTACHED GARAGE"
click at [1482, 679] on span "Next" at bounding box center [1477, 683] width 26 height 12
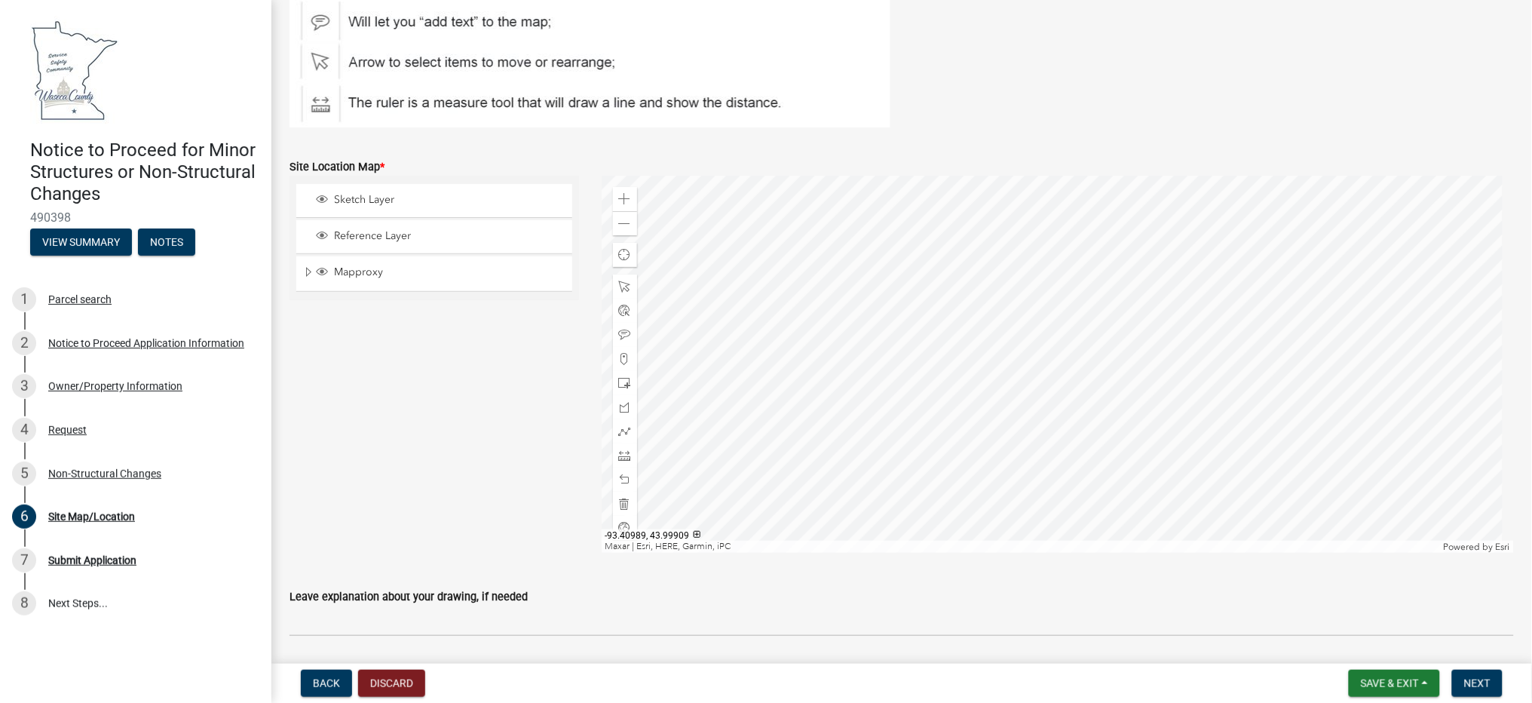
scroll to position [302, 0]
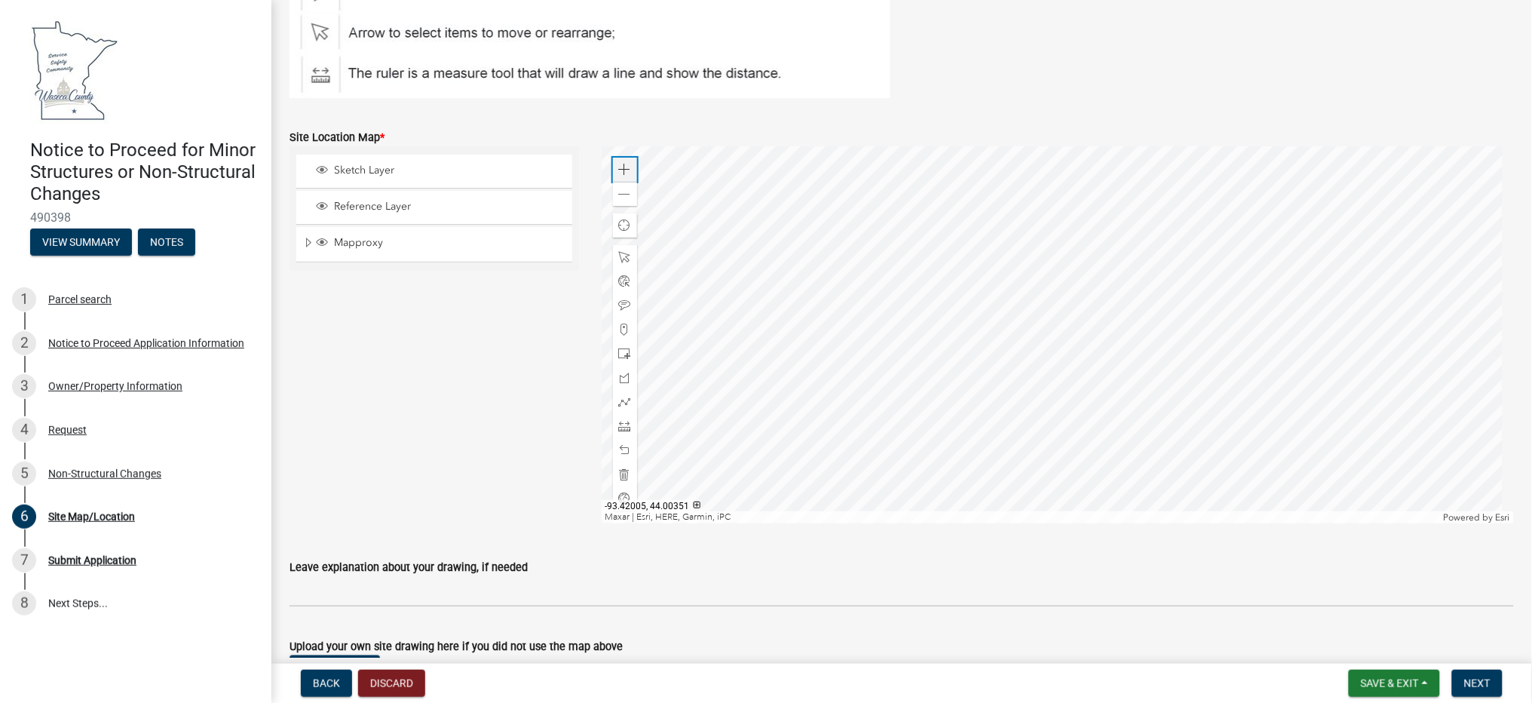
click at [615, 161] on div "Zoom in" at bounding box center [625, 170] width 24 height 24
click at [1204, 523] on div at bounding box center [1058, 334] width 913 height 377
click at [1146, 523] on div at bounding box center [1058, 334] width 913 height 377
click at [1031, 181] on div at bounding box center [1058, 334] width 913 height 377
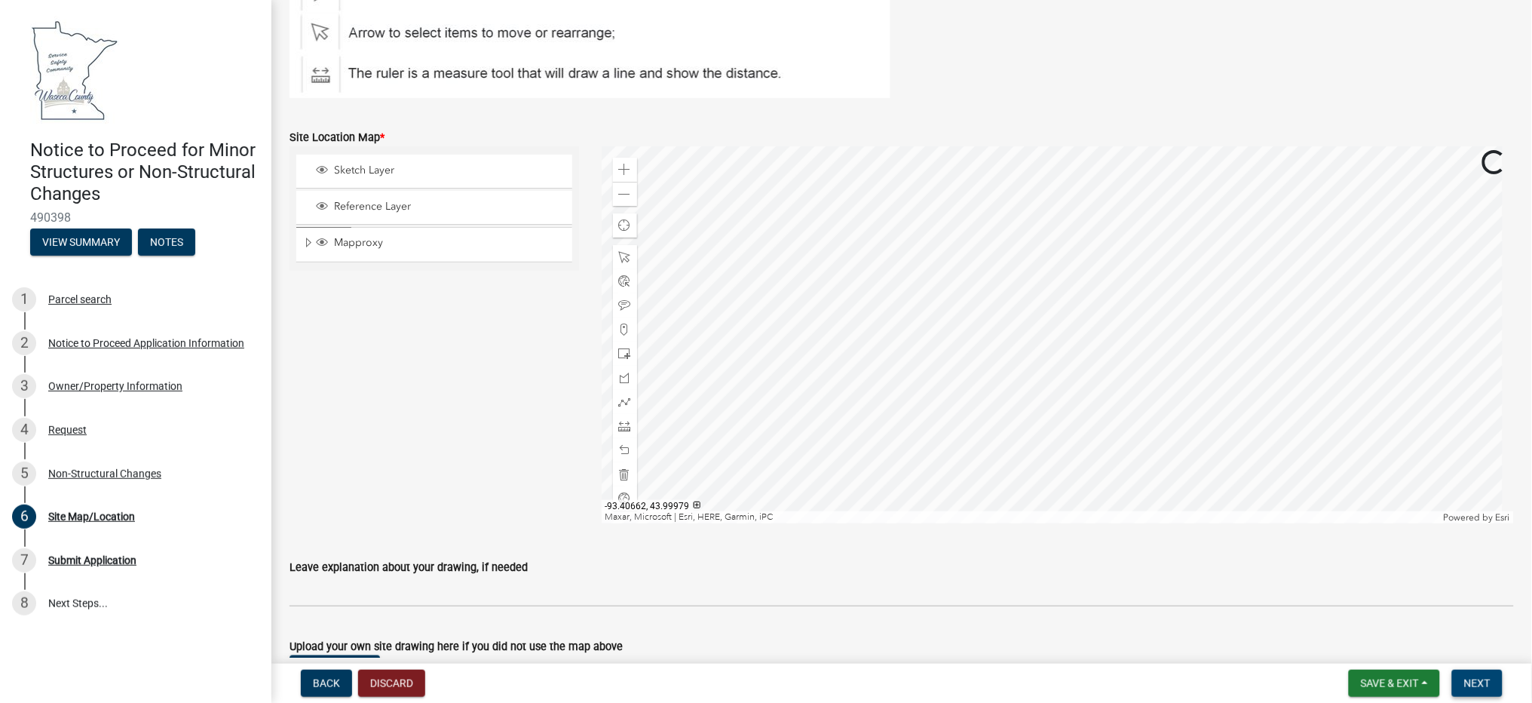
click at [1481, 679] on span "Next" at bounding box center [1477, 683] width 26 height 12
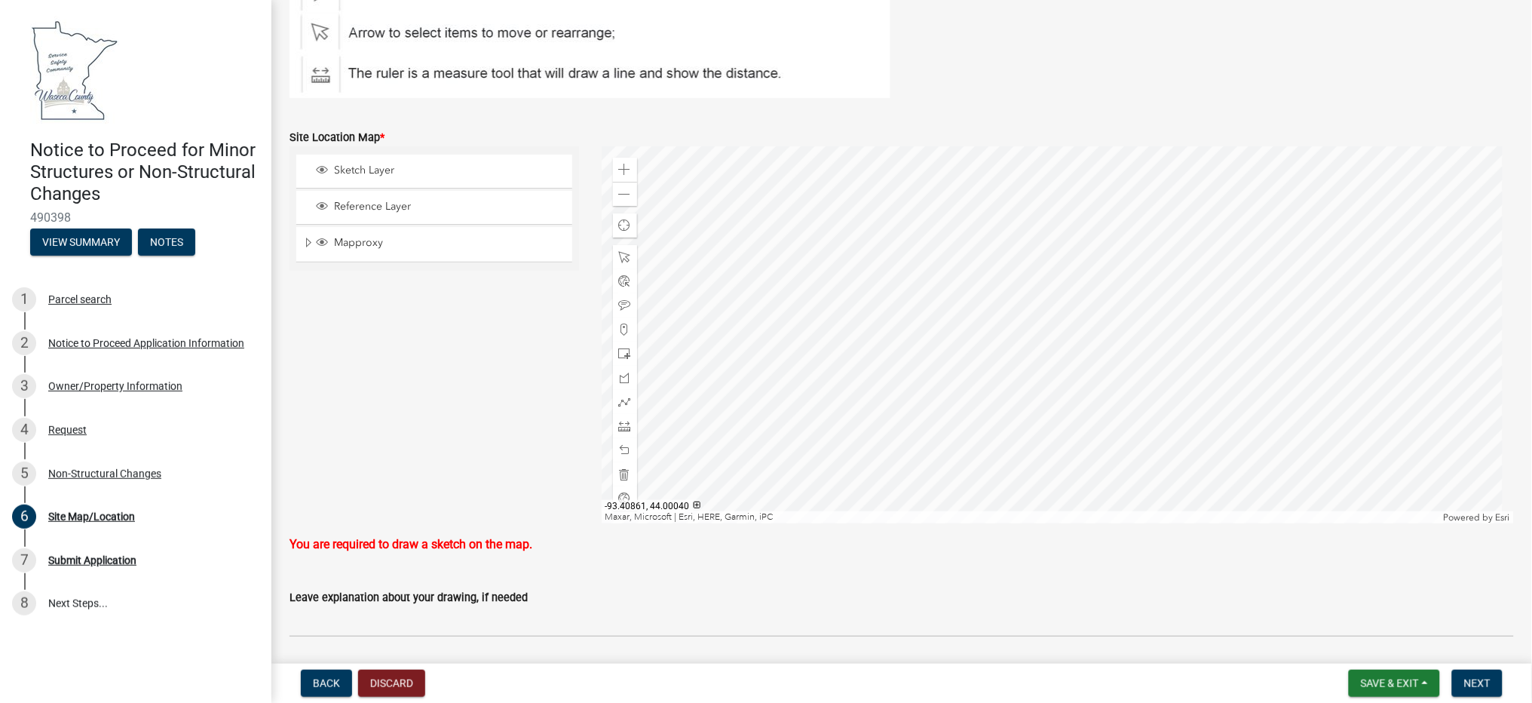
click at [979, 301] on div at bounding box center [1058, 334] width 913 height 377
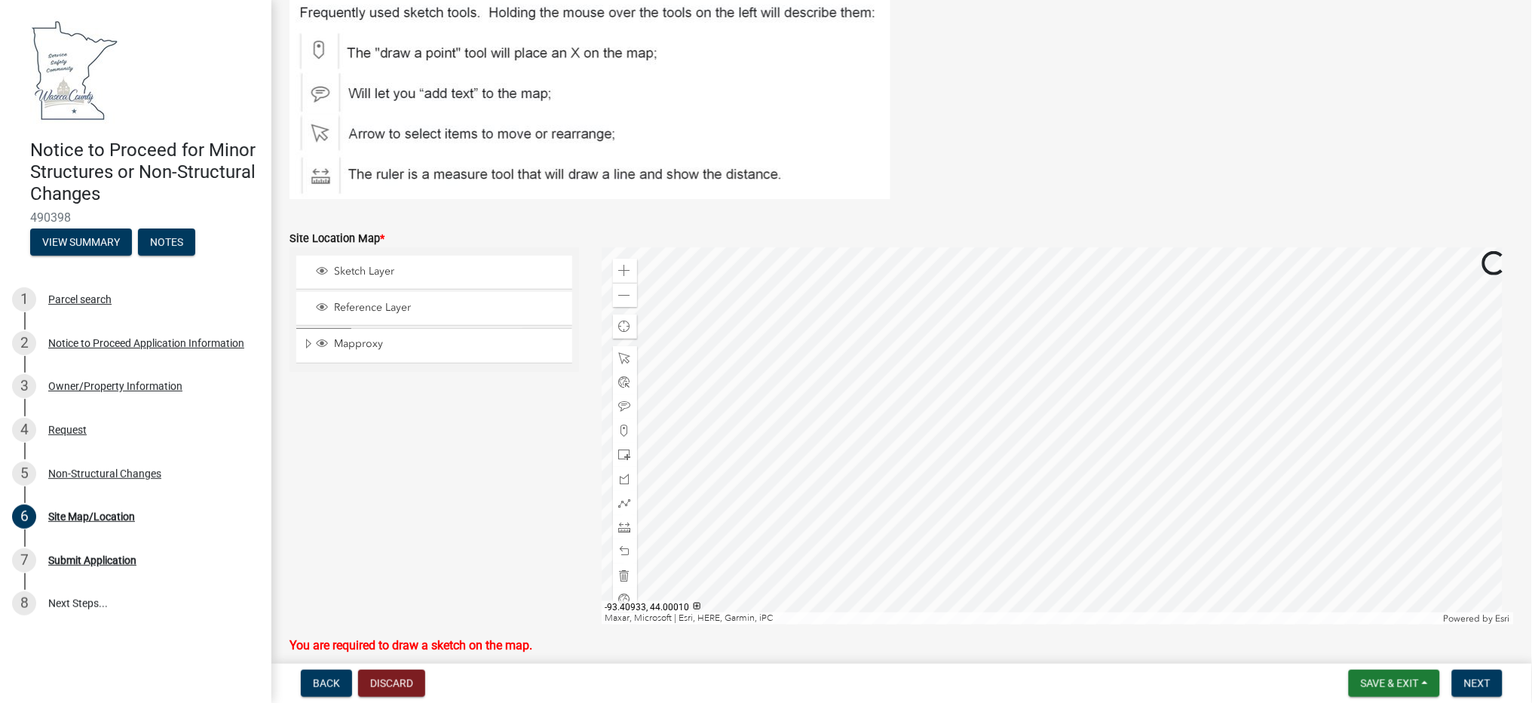
click at [879, 461] on div at bounding box center [1058, 435] width 913 height 377
click at [897, 456] on div at bounding box center [1058, 435] width 913 height 377
click at [899, 452] on div at bounding box center [1058, 435] width 913 height 377
click at [624, 425] on span at bounding box center [625, 431] width 12 height 12
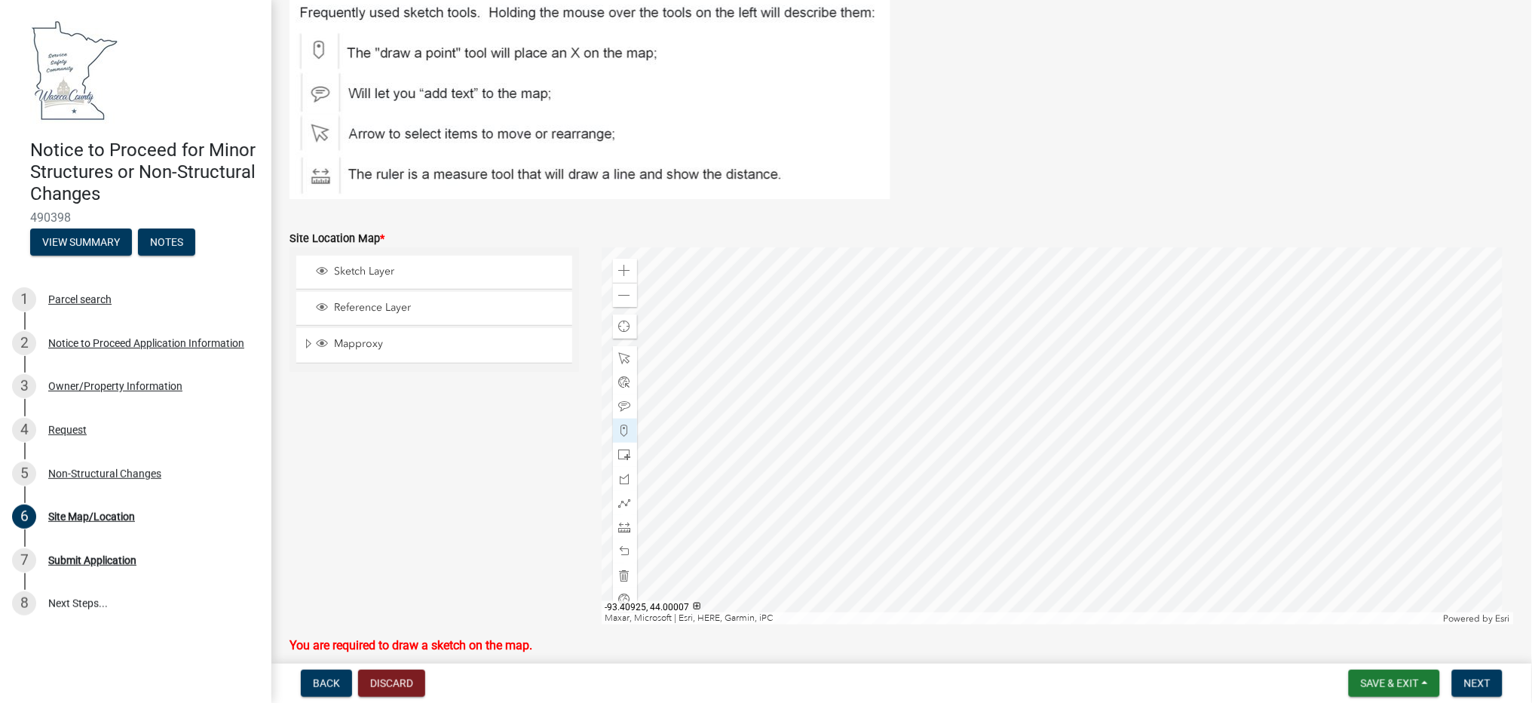
click at [908, 450] on div at bounding box center [1058, 435] width 913 height 377
click at [901, 452] on div at bounding box center [1058, 435] width 913 height 377
click at [888, 455] on div at bounding box center [1058, 435] width 913 height 377
click at [1479, 682] on span "Next" at bounding box center [1477, 683] width 26 height 12
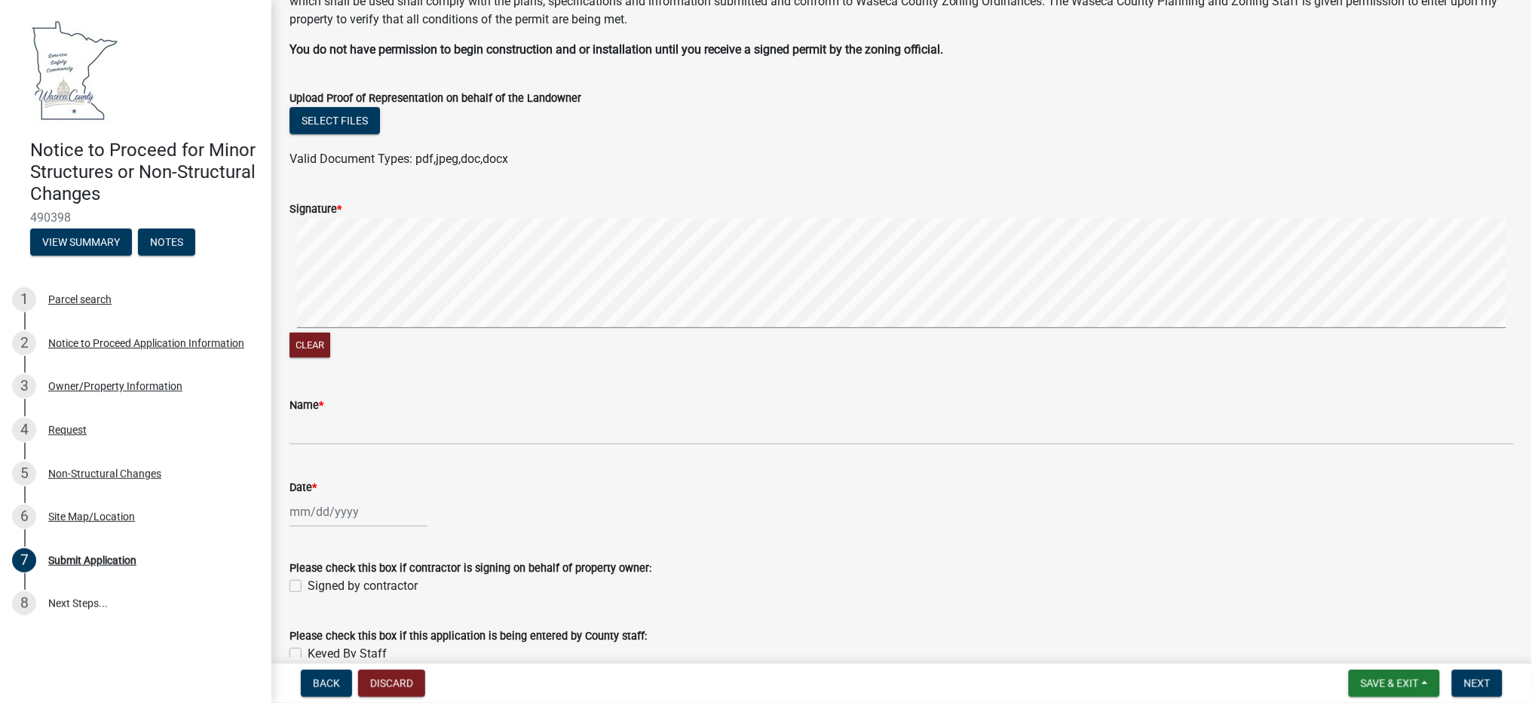
scroll to position [187, 0]
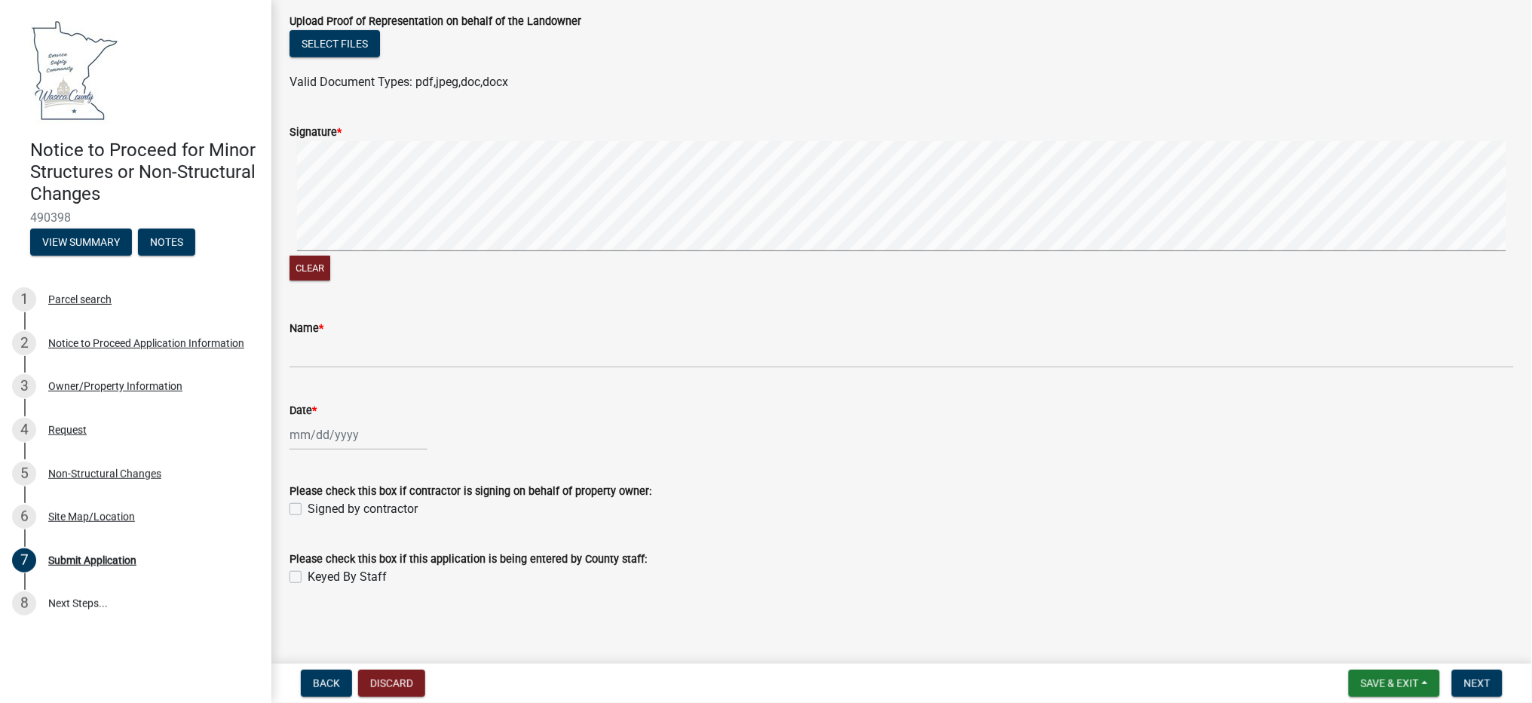
click at [308, 505] on label "Signed by contractor" at bounding box center [363, 509] width 110 height 18
click at [308, 505] on input "Signed by contractor" at bounding box center [313, 505] width 10 height 10
checkbox input "true"
click at [327, 435] on div at bounding box center [359, 434] width 138 height 31
select select "10"
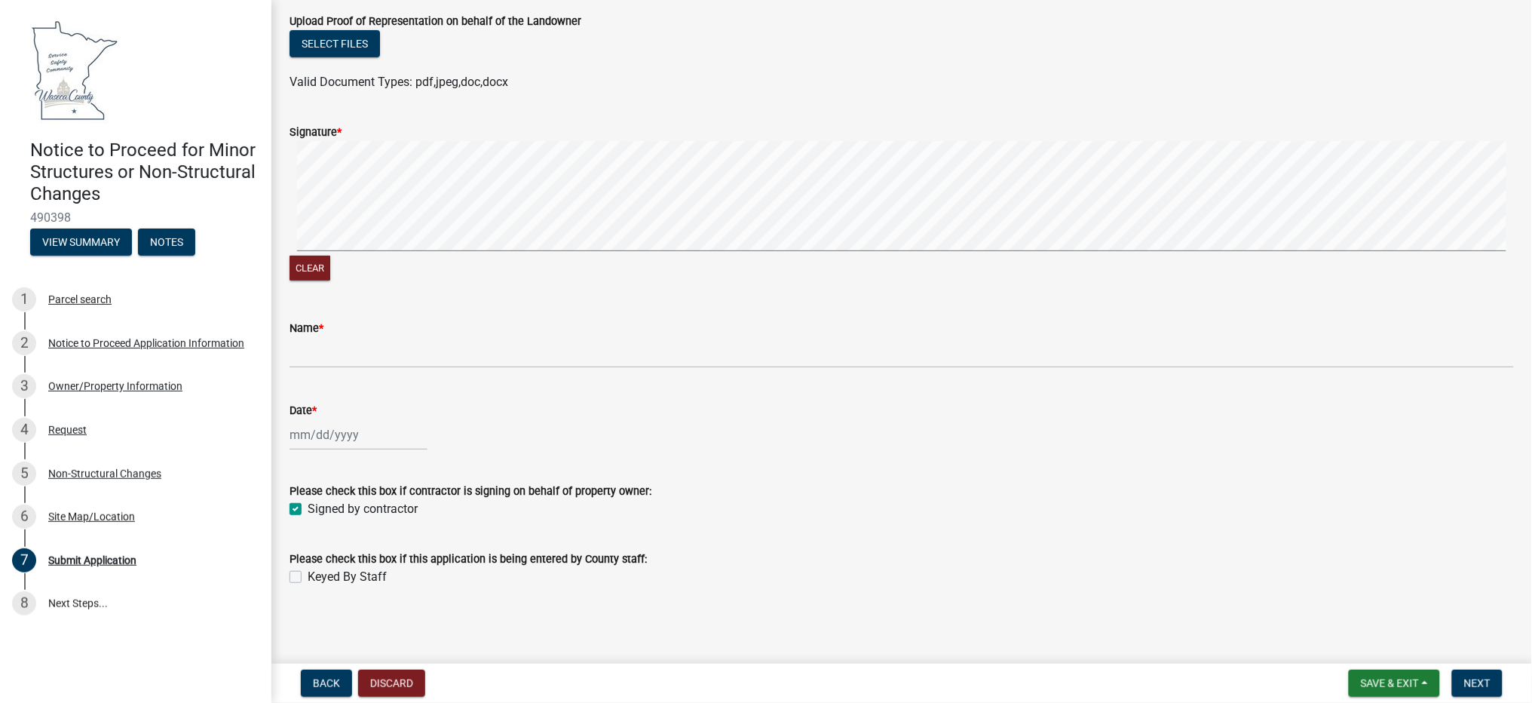
select select "2025"
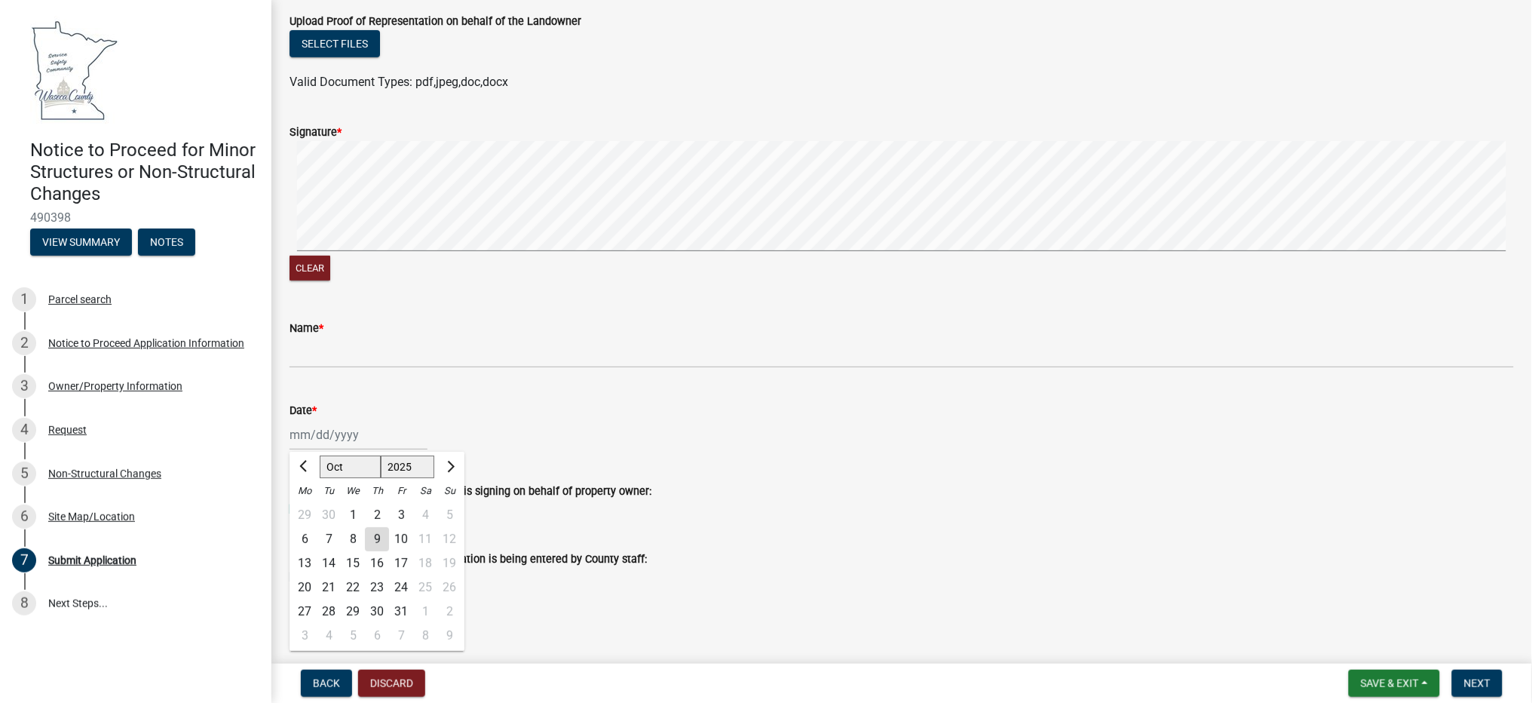
click at [372, 534] on div "9" at bounding box center [377, 539] width 24 height 24
type input "[DATE]"
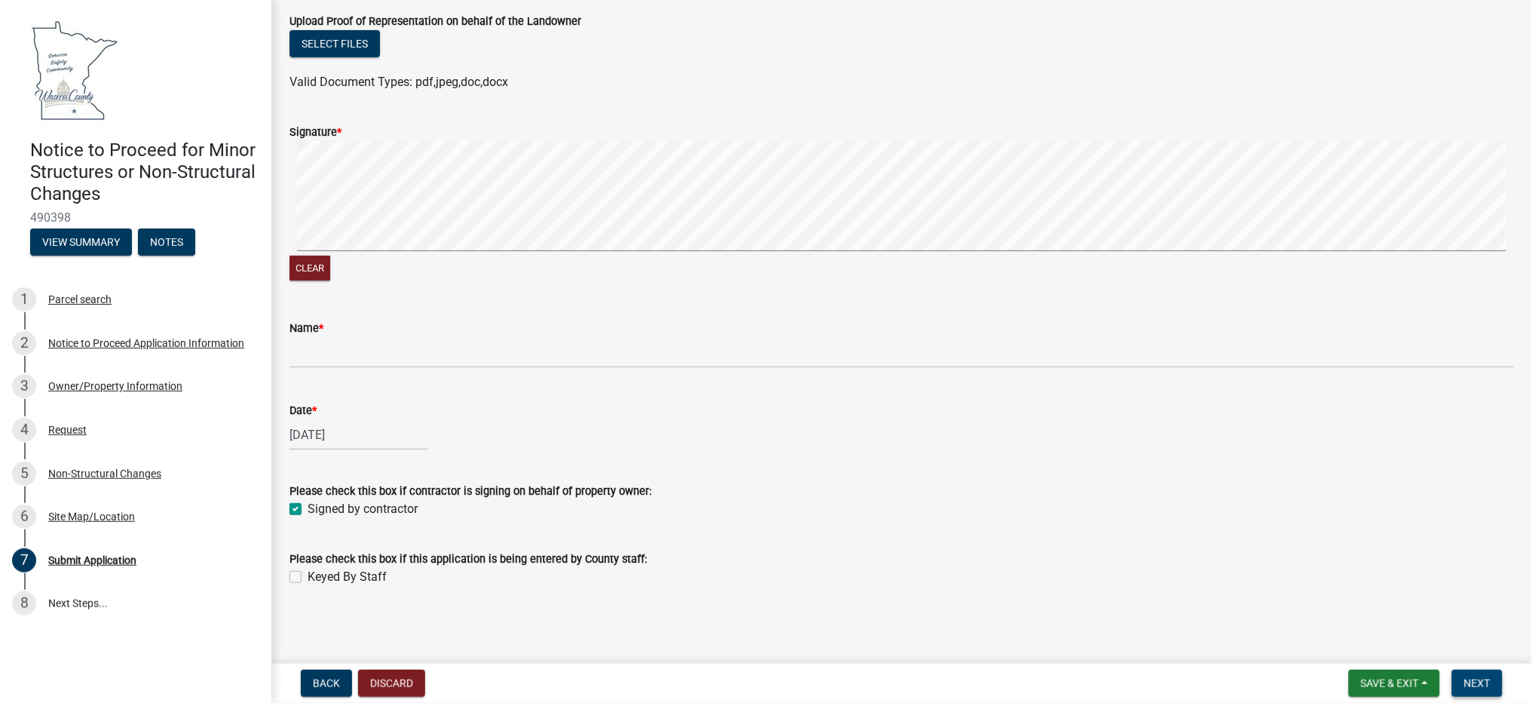
click at [1489, 691] on button "Next" at bounding box center [1477, 683] width 51 height 27
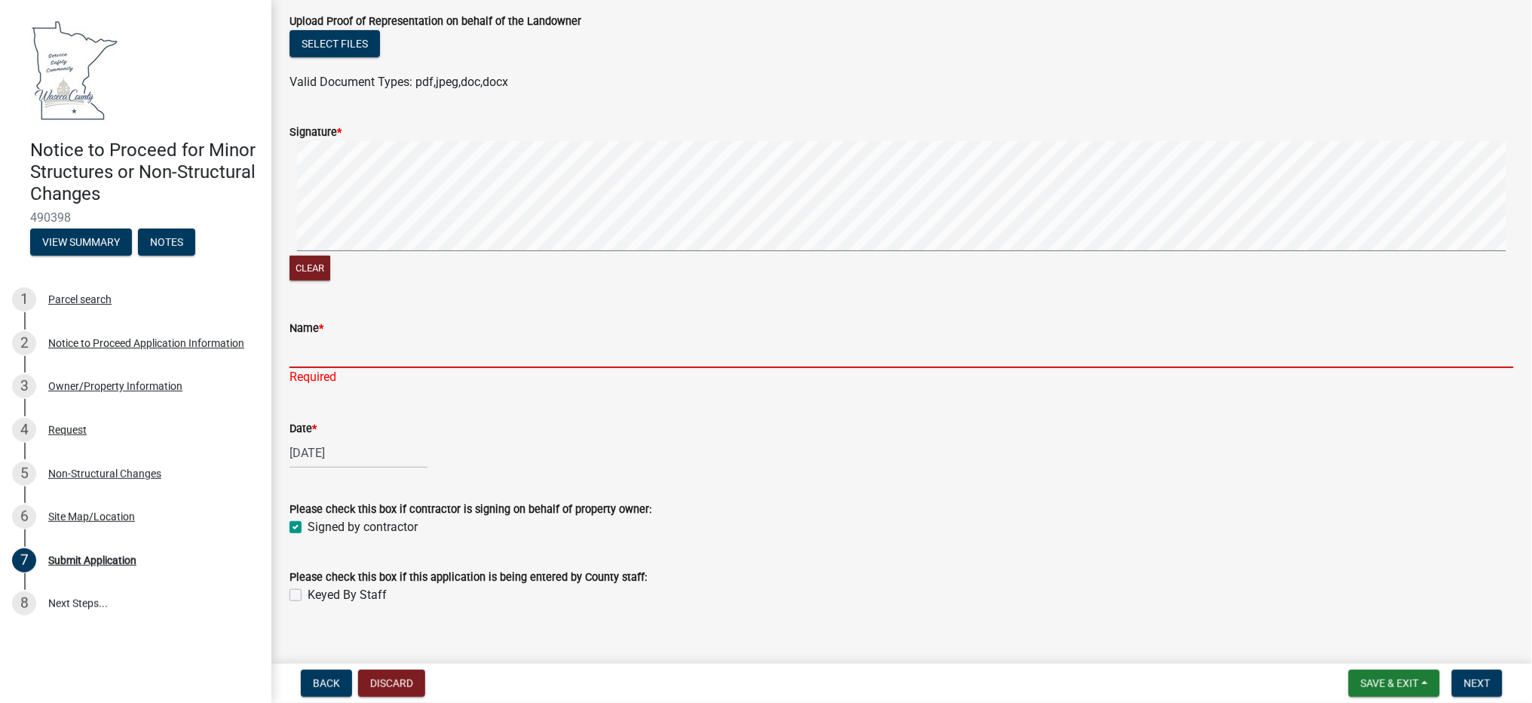
click at [389, 341] on input "Name *" at bounding box center [902, 352] width 1225 height 31
type input "j"
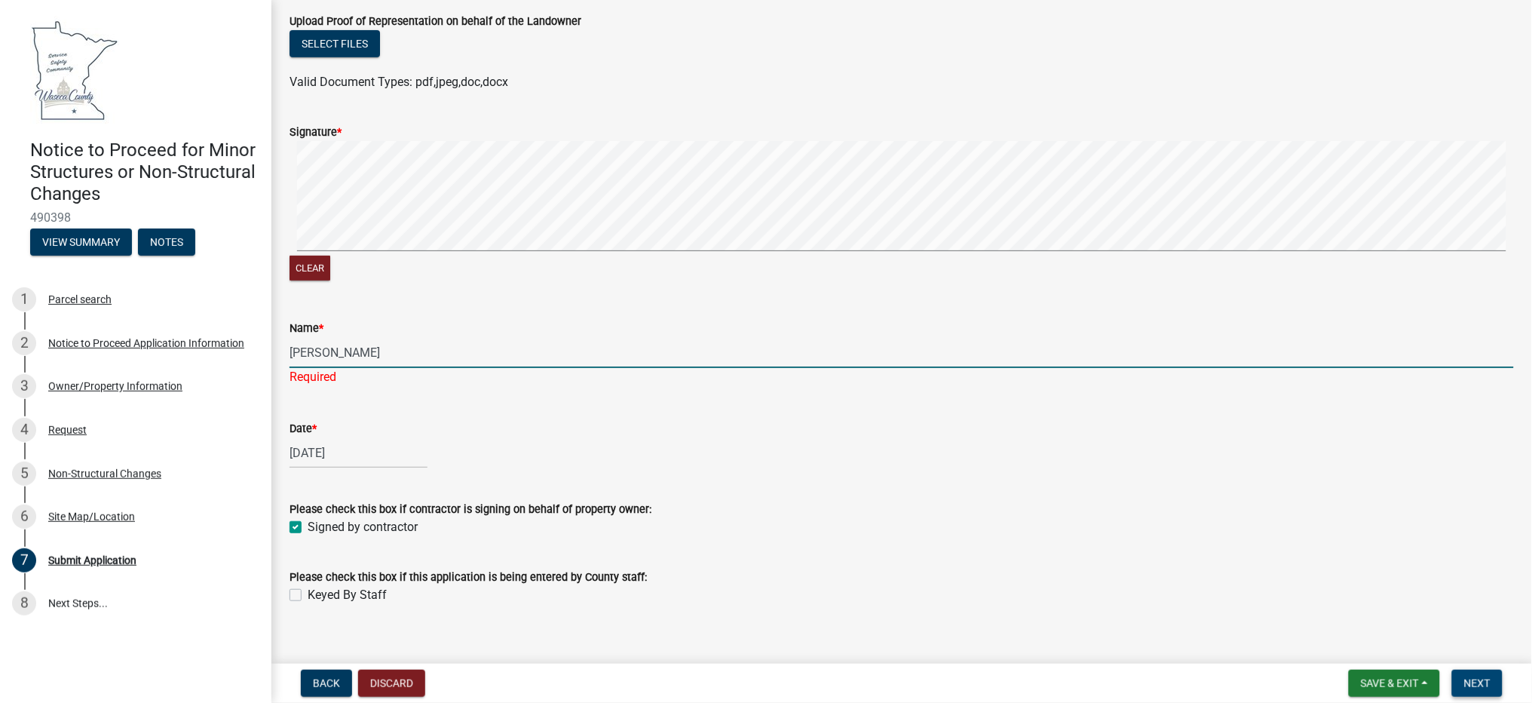
type input "[PERSON_NAME]"
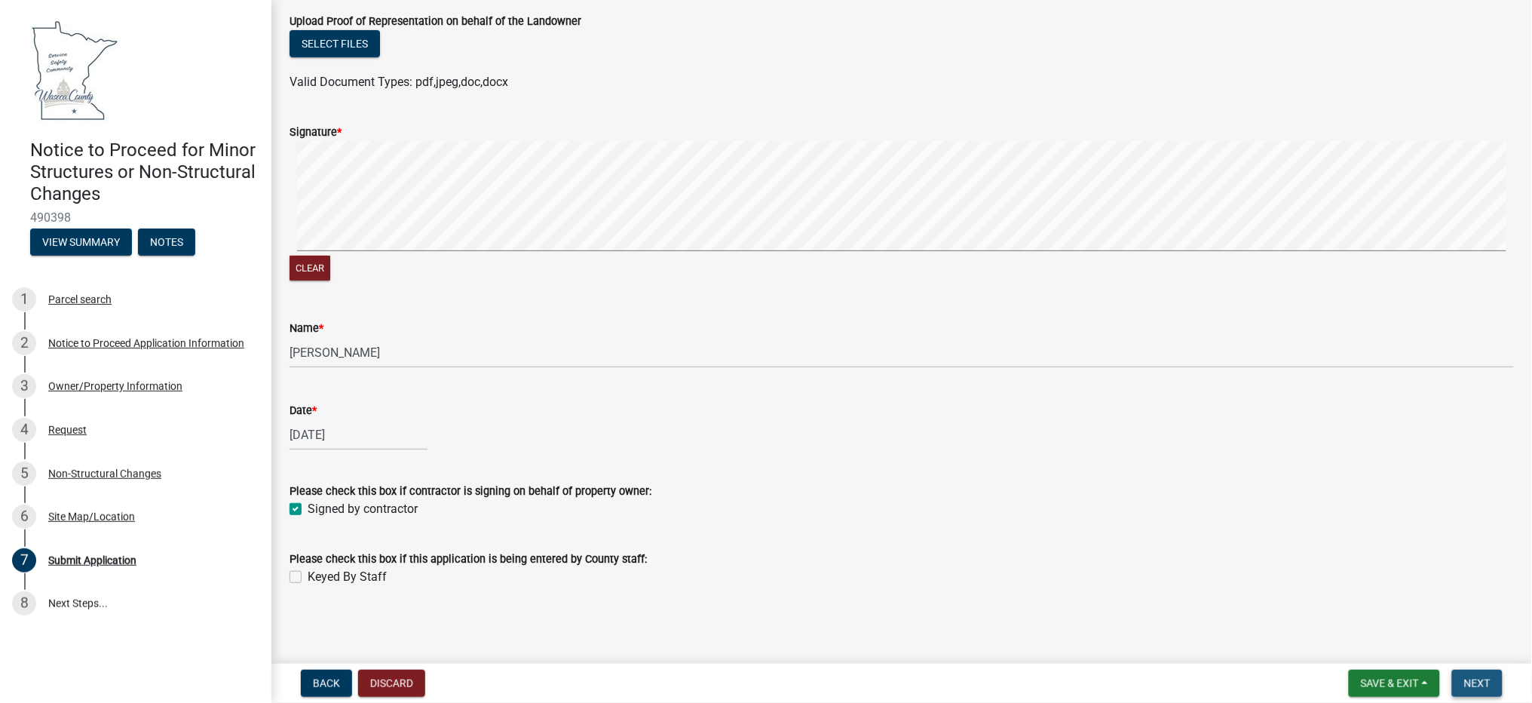
click at [1478, 685] on span "Next" at bounding box center [1477, 683] width 26 height 12
